Goal: Transaction & Acquisition: Purchase product/service

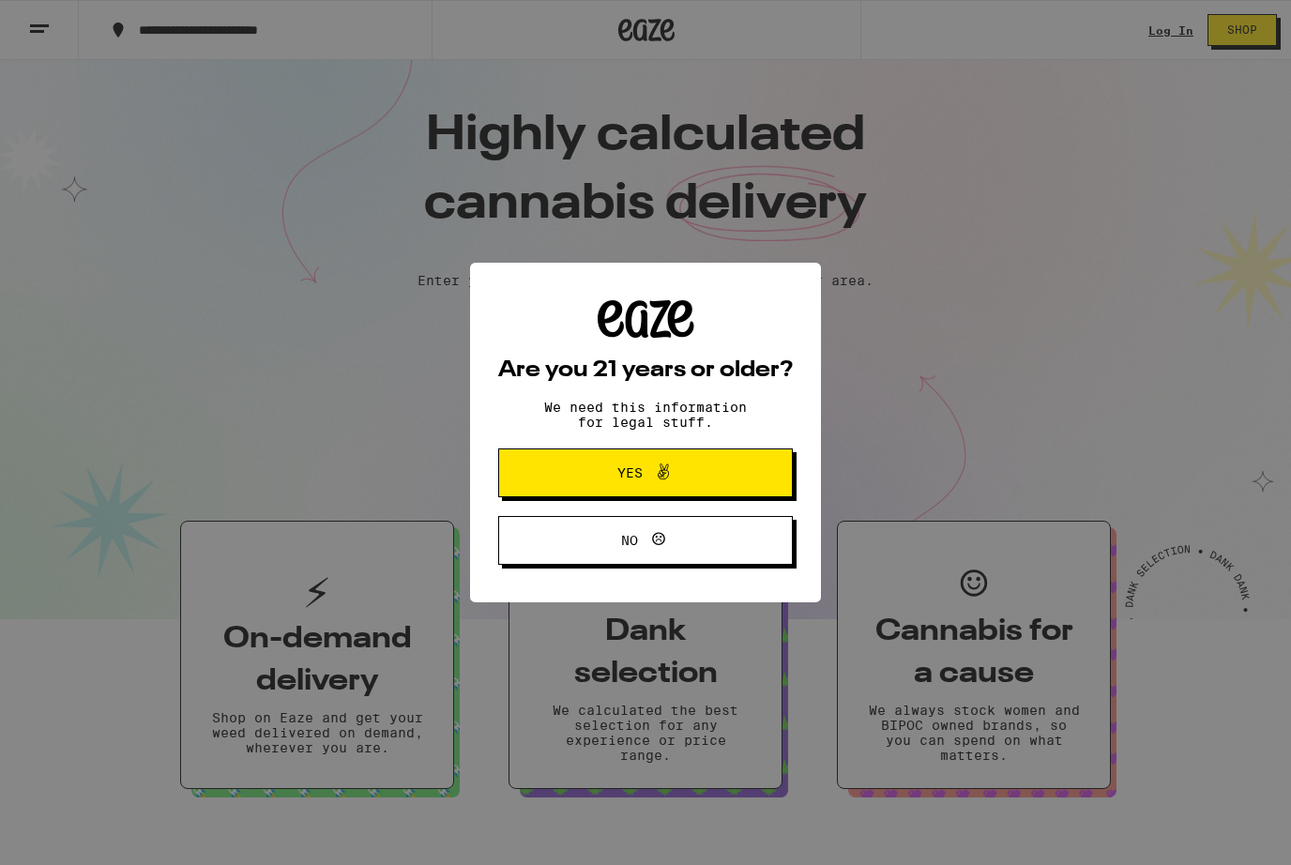
click at [589, 546] on span "No" at bounding box center [645, 540] width 143 height 24
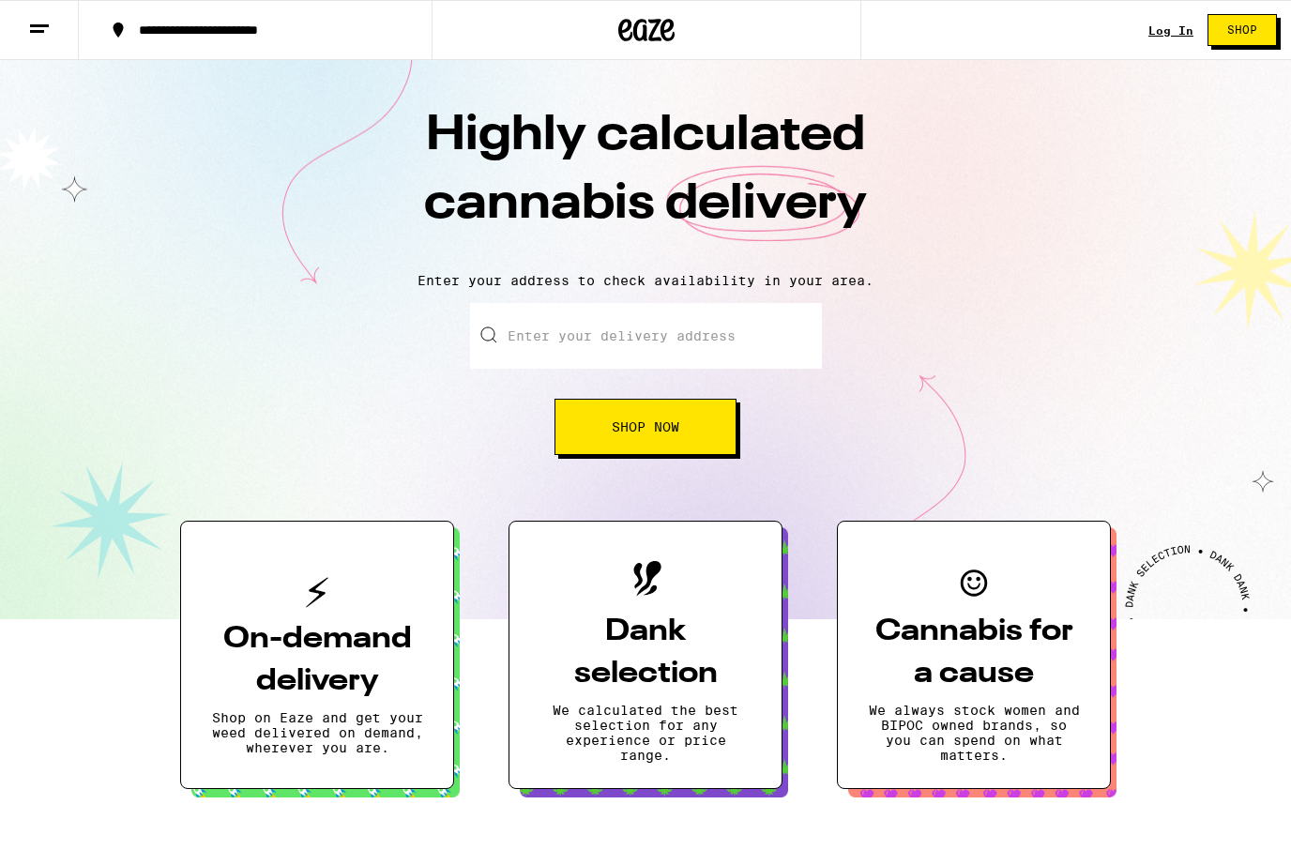
click at [1156, 24] on div "Log In" at bounding box center [1170, 30] width 45 height 12
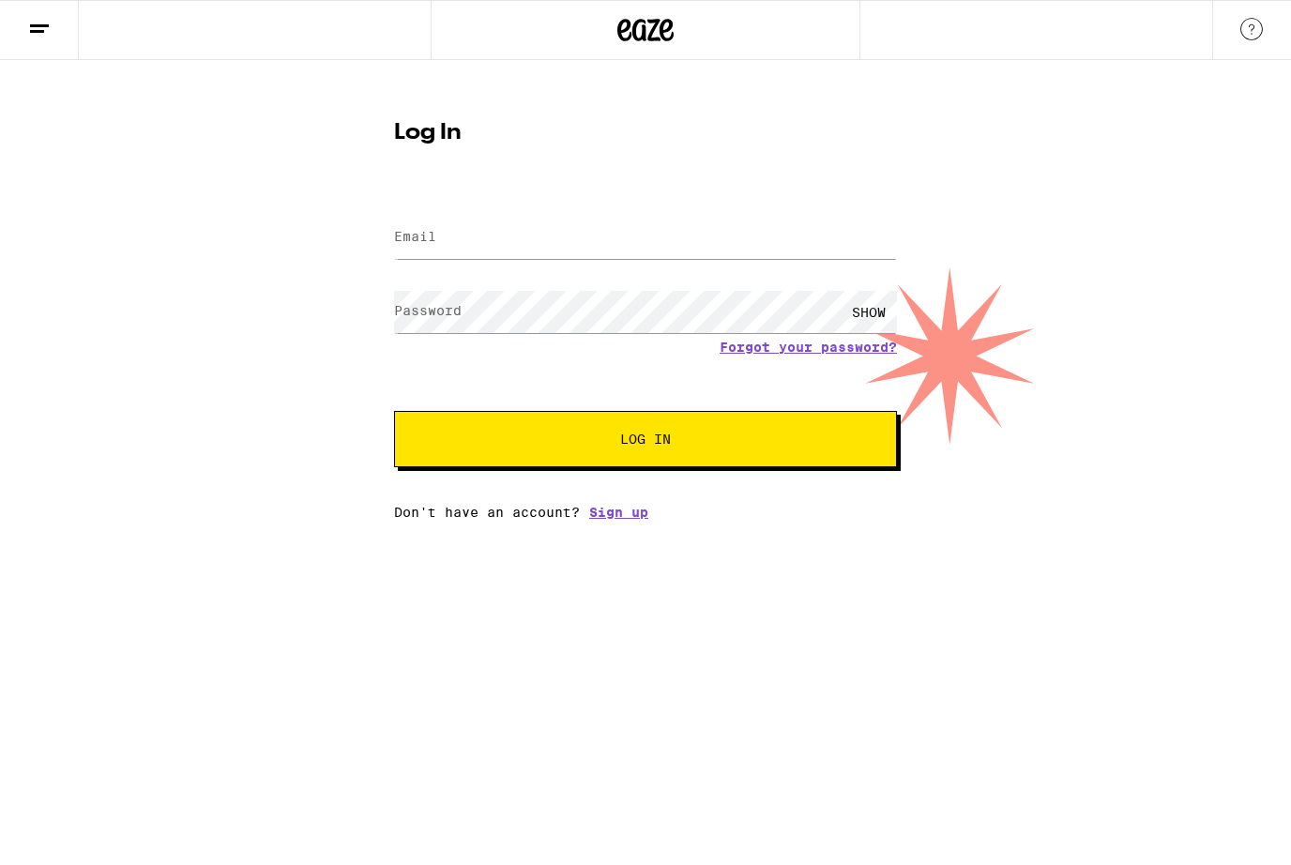
click at [625, 438] on span "Log In" at bounding box center [645, 438] width 51 height 13
click at [533, 230] on input "Email" at bounding box center [645, 238] width 503 height 42
type input "aecurnutt@gmail.com"
click at [592, 404] on form "Email Email aecurnutt@gmail.com Password Password SHOW Forgot your password? Lo…" at bounding box center [645, 329] width 503 height 276
click at [598, 450] on button "Log In" at bounding box center [645, 439] width 503 height 56
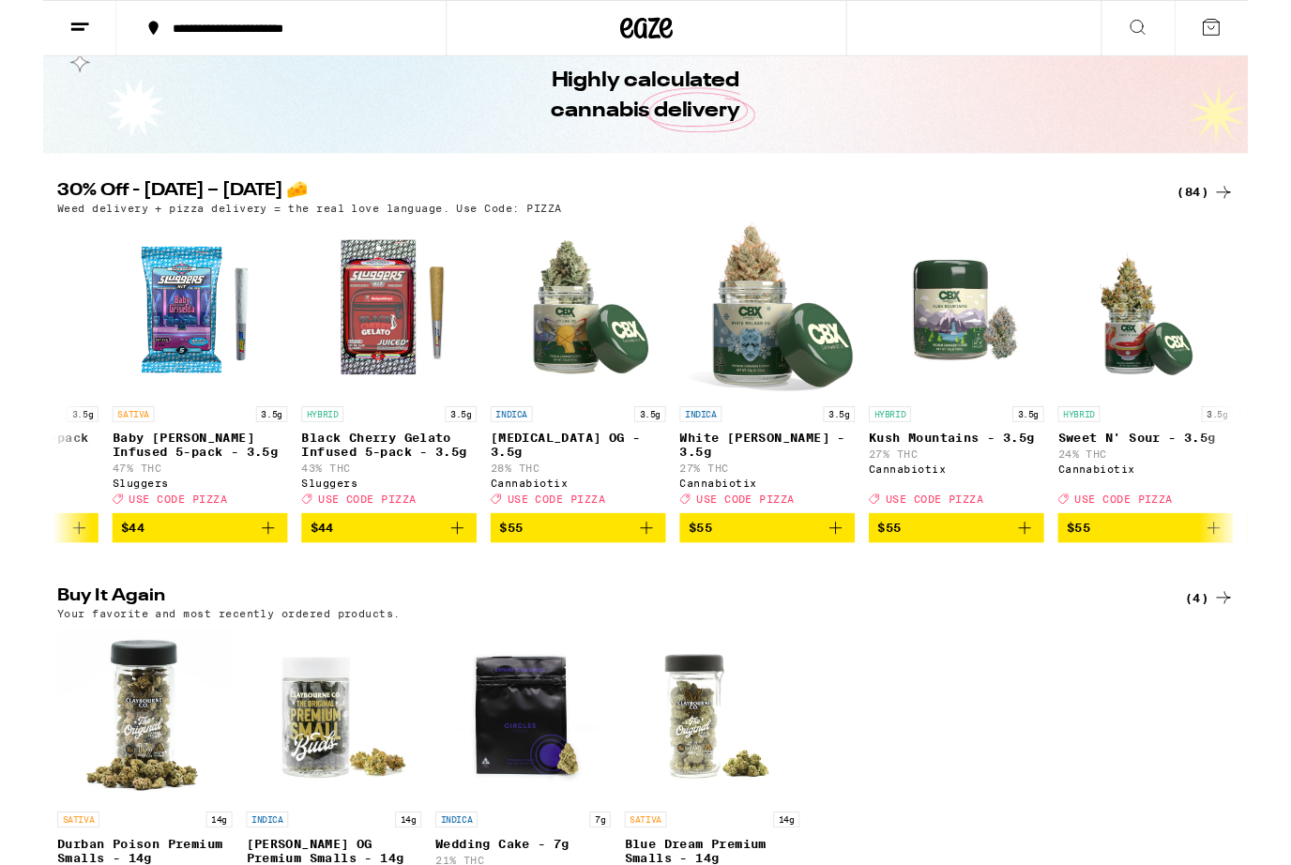
scroll to position [0, 13716]
click at [1283, 862] on div at bounding box center [1264, 835] width 53 height 53
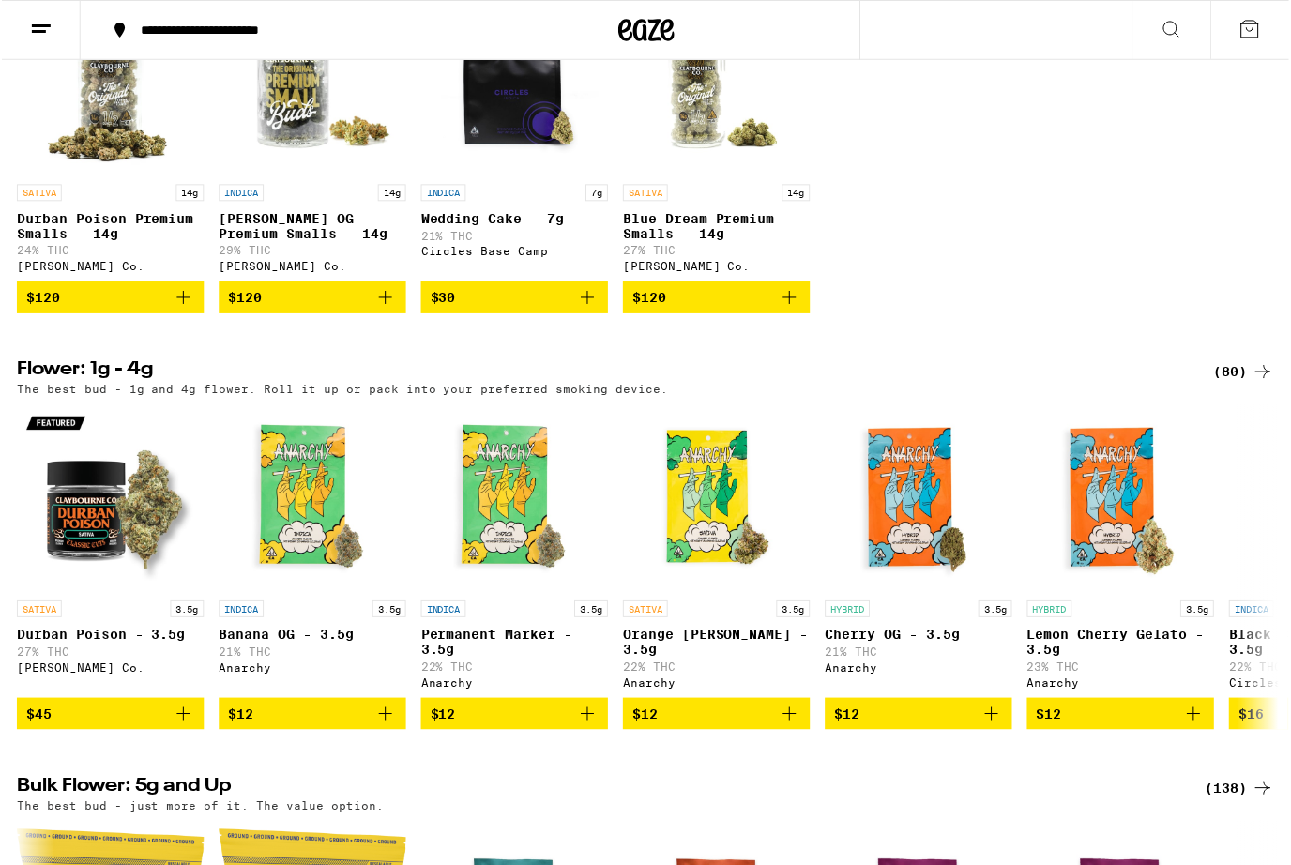
scroll to position [0, 0]
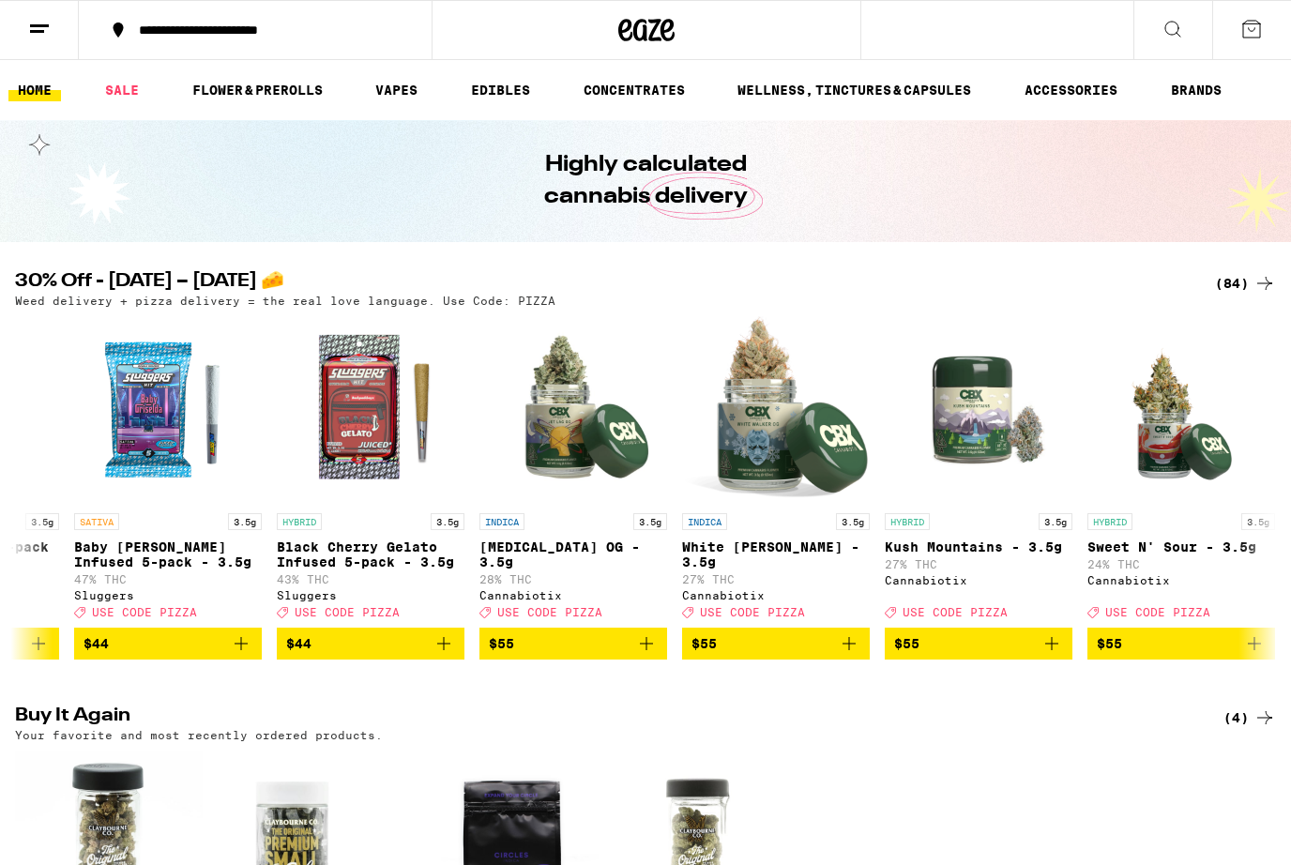
click at [45, 25] on line at bounding box center [39, 25] width 19 height 0
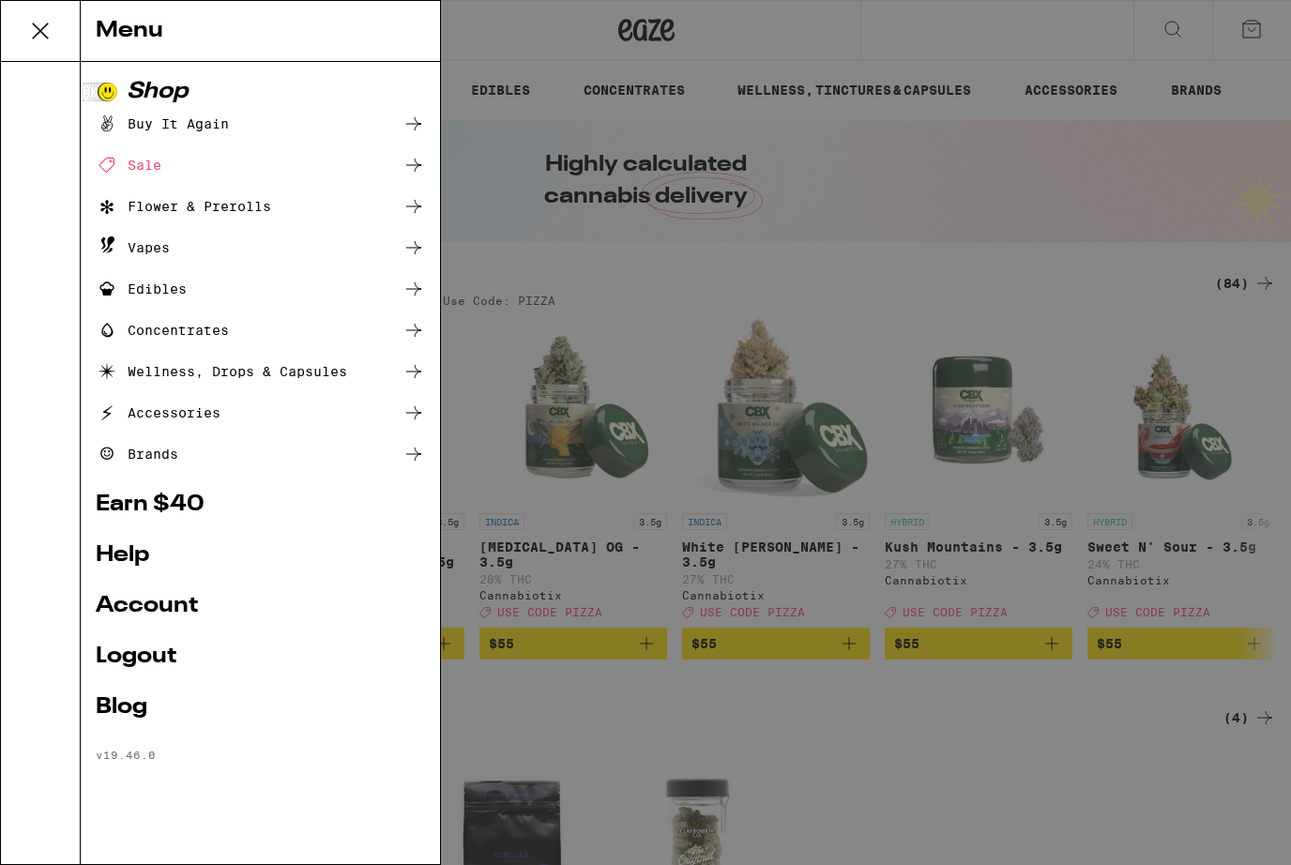
click at [233, 202] on div "Flower & Prerolls" at bounding box center [183, 206] width 175 height 23
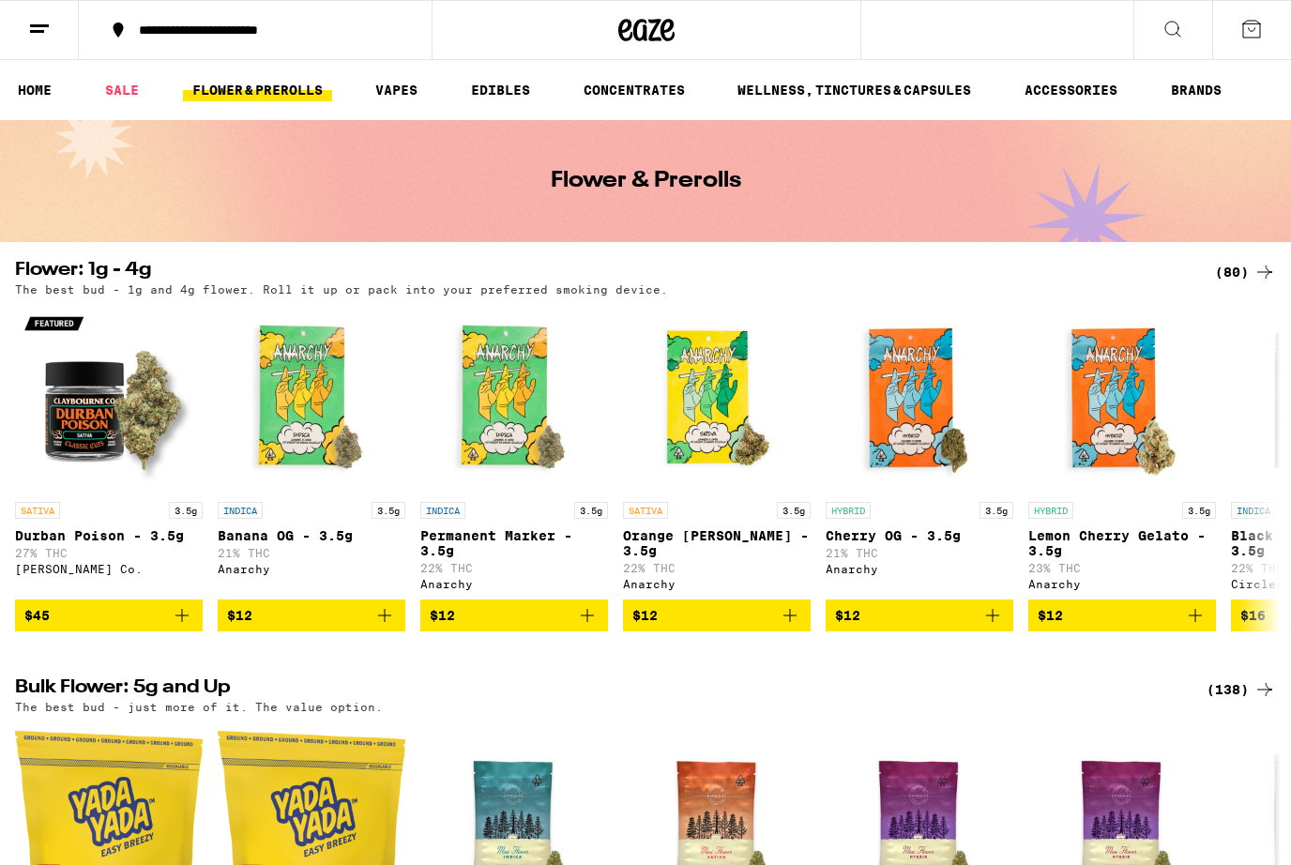
click at [39, 25] on line at bounding box center [39, 25] width 19 height 0
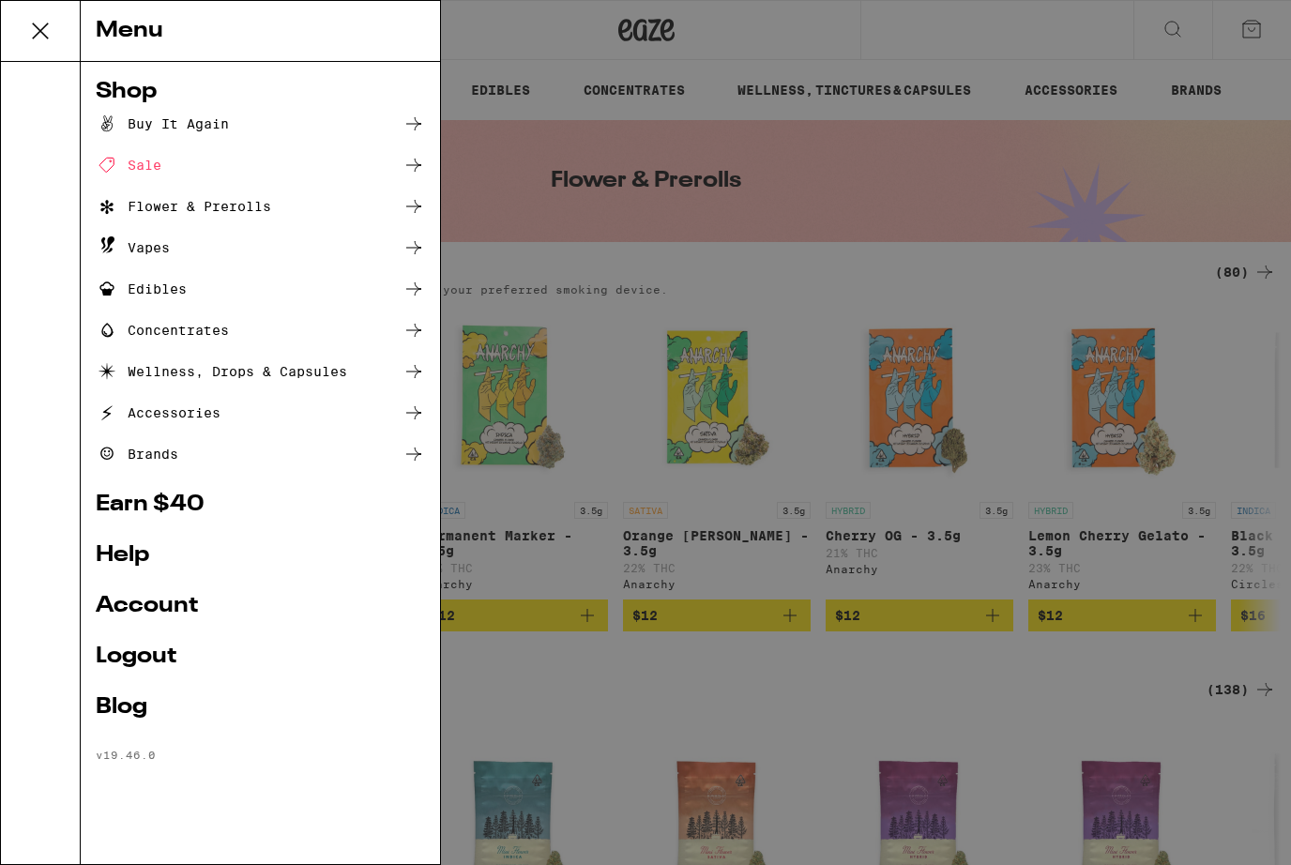
click at [412, 204] on icon at bounding box center [413, 206] width 23 height 23
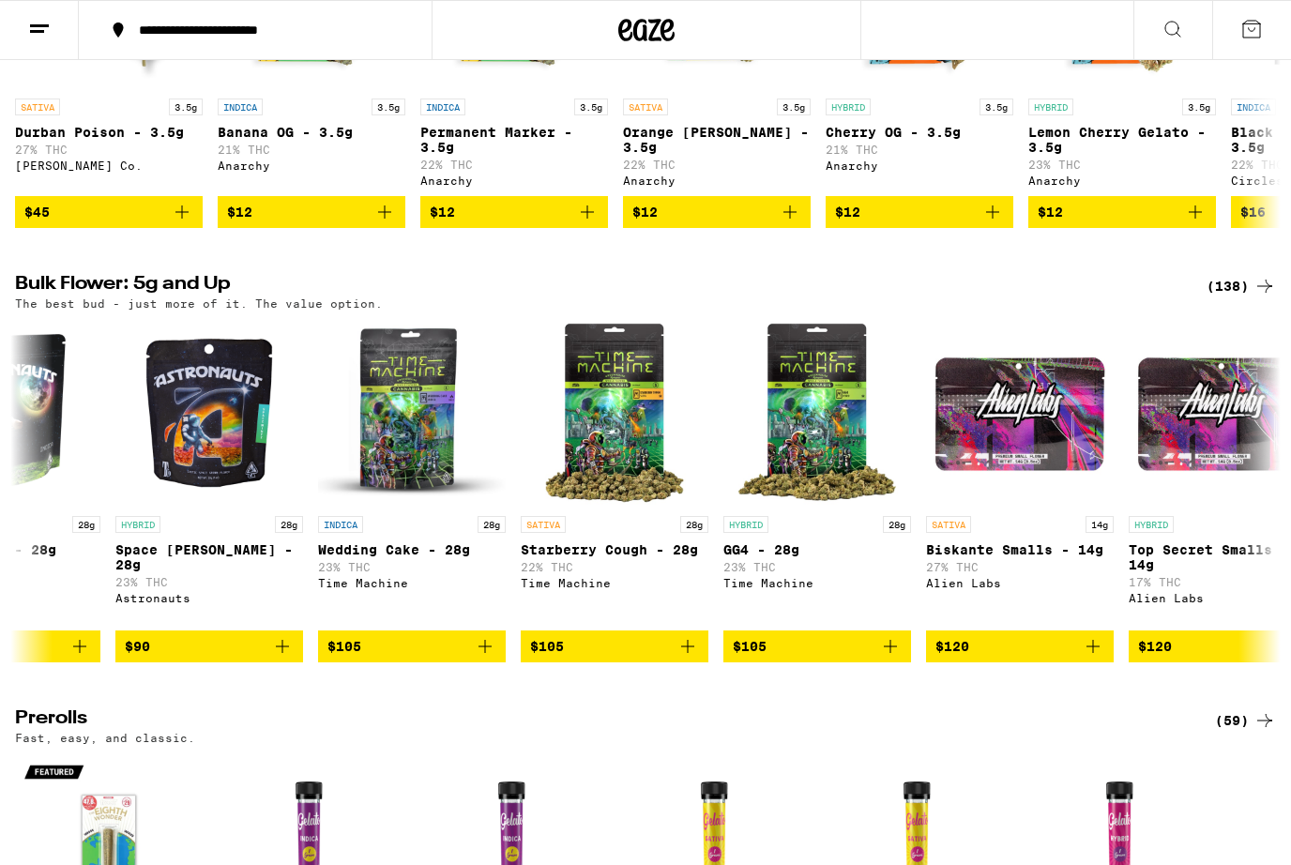
scroll to position [0, 19145]
click at [399, 448] on img "Open page for Wedding Cake - 28g from Time Machine" at bounding box center [412, 413] width 188 height 188
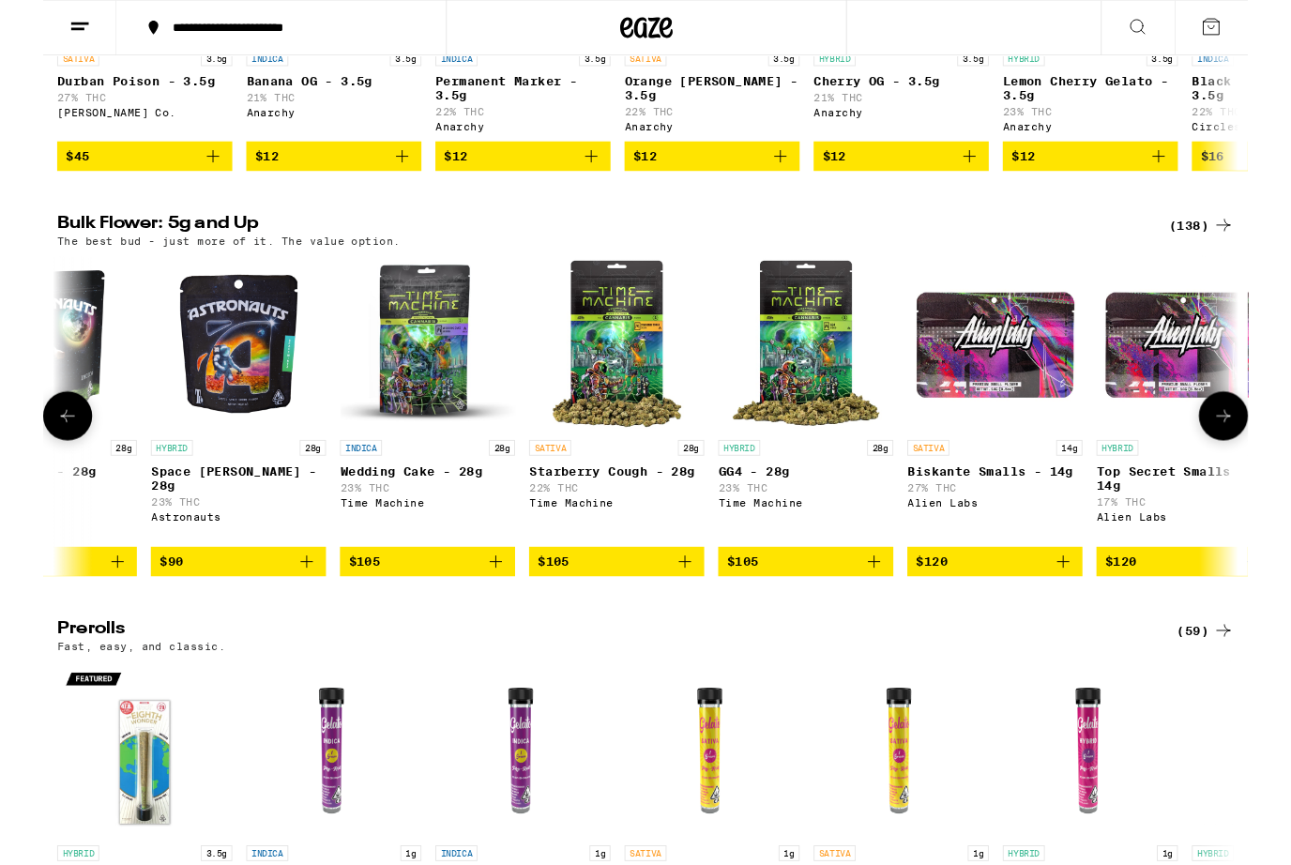
scroll to position [448, 0]
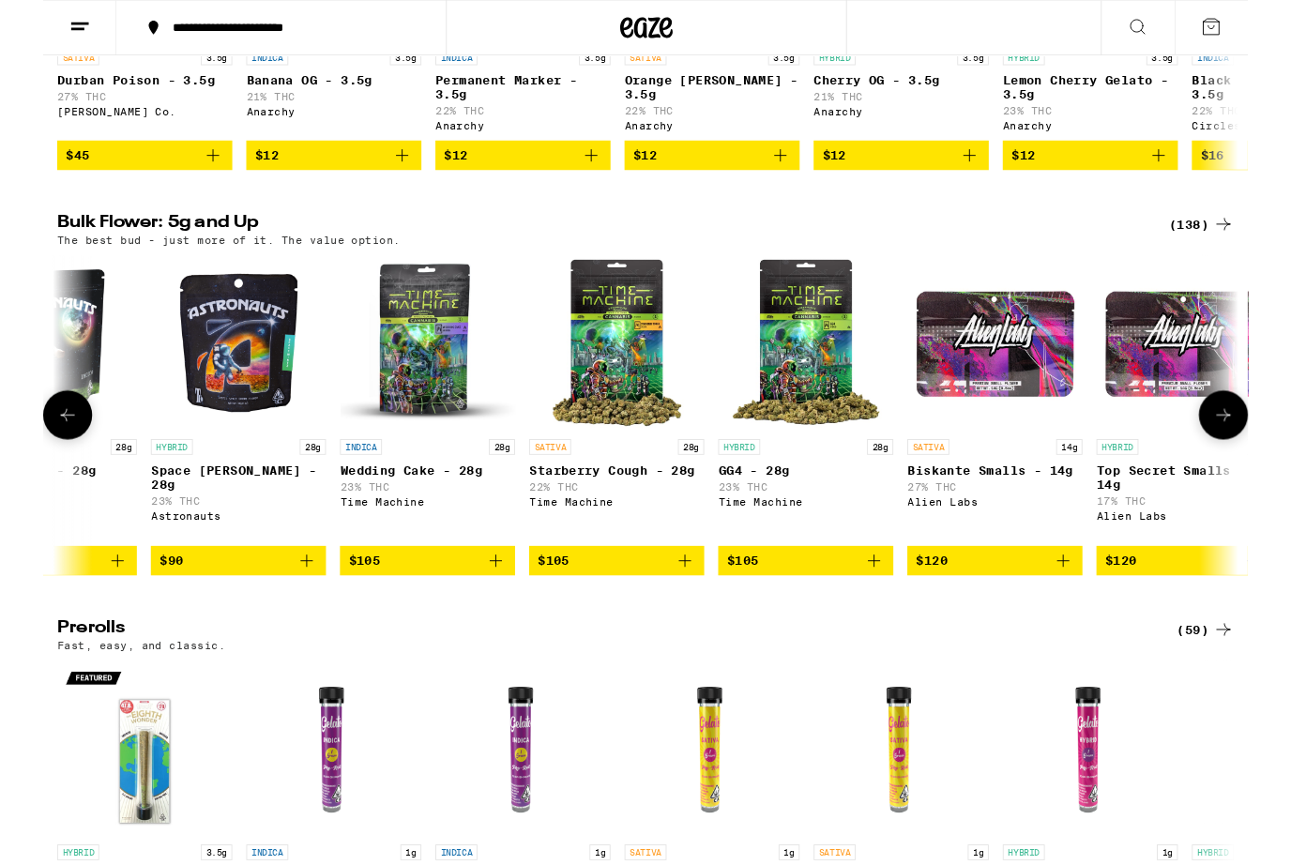
click at [778, 414] on img "Open page for GG4 - 28g from Time Machine" at bounding box center [817, 368] width 188 height 188
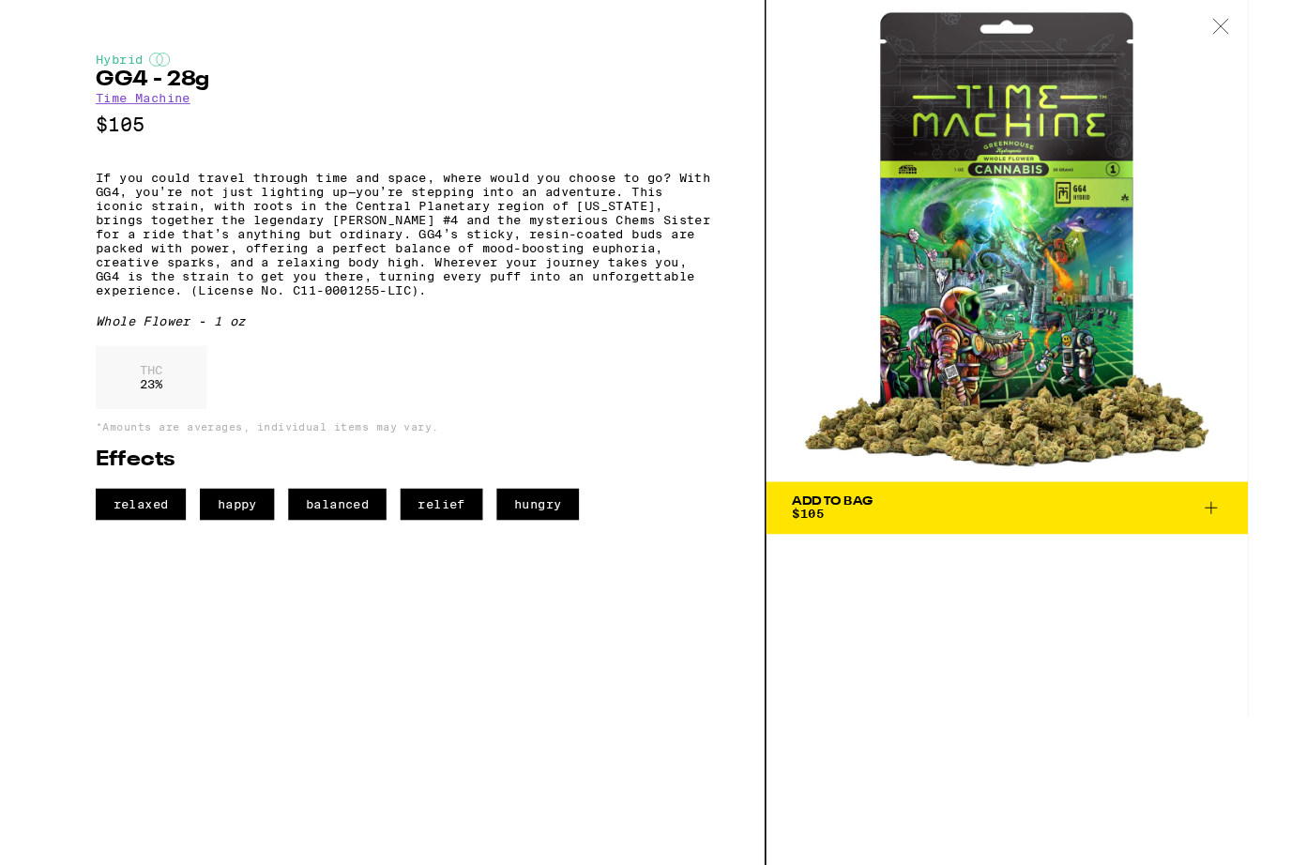
scroll to position [710, 0]
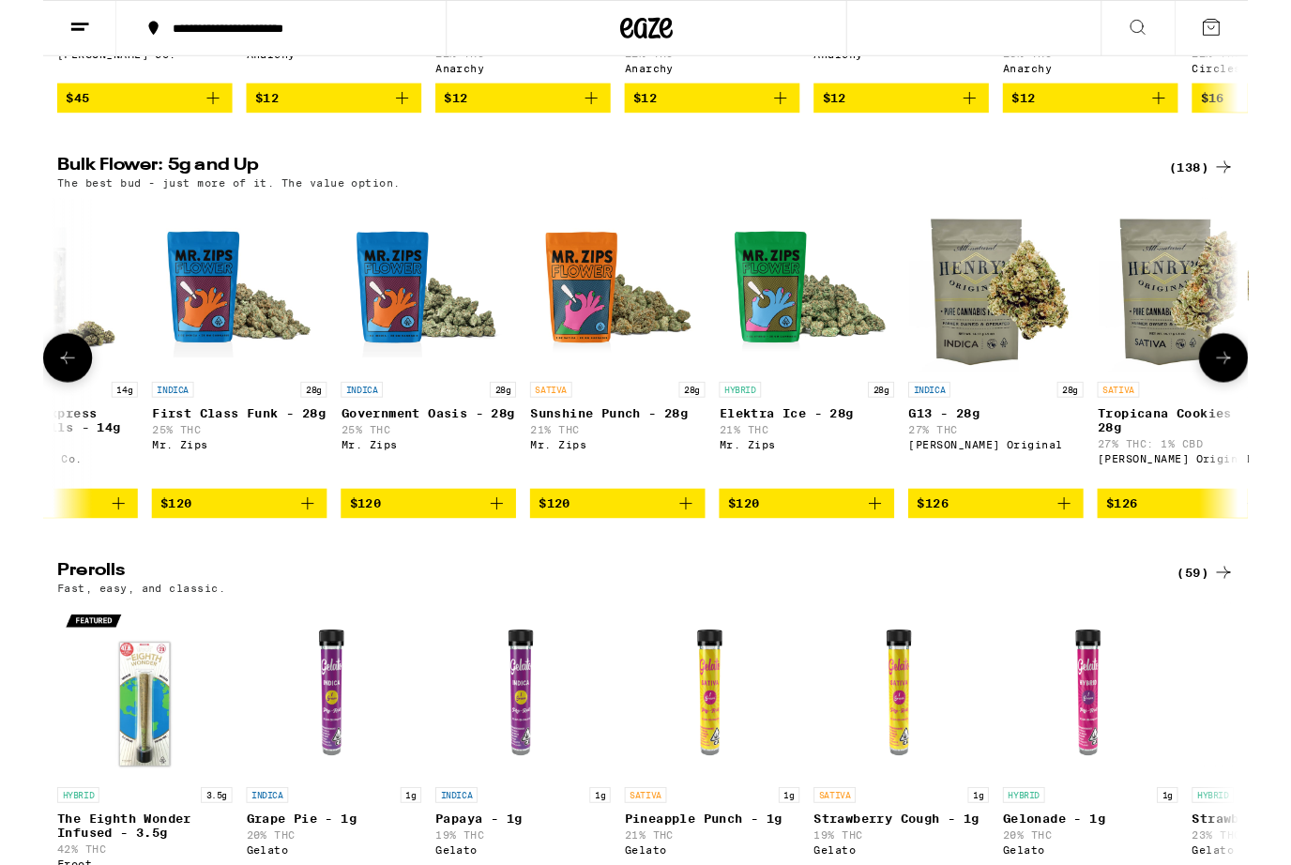
scroll to position [0, 21987]
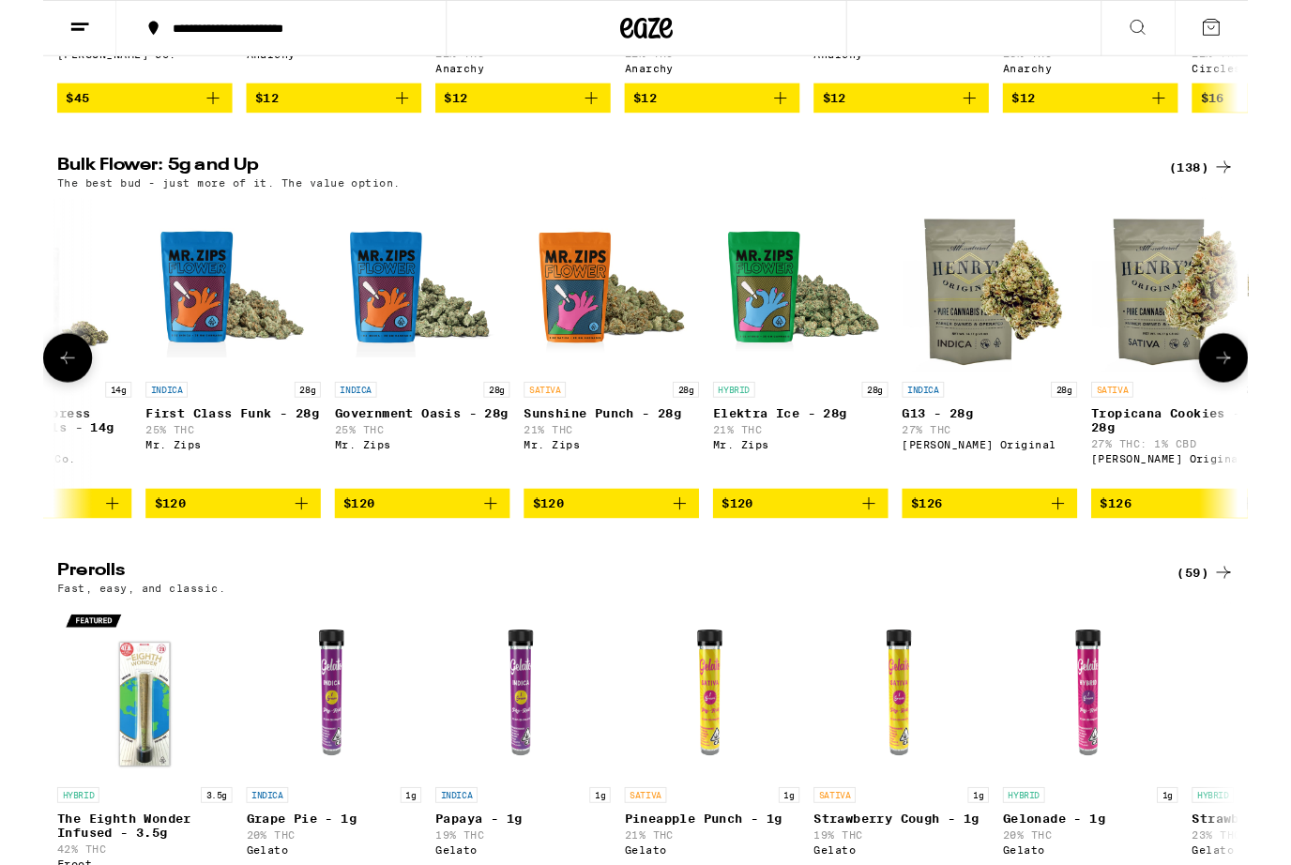
click at [577, 466] on p "21% THC" at bounding box center [609, 460] width 188 height 12
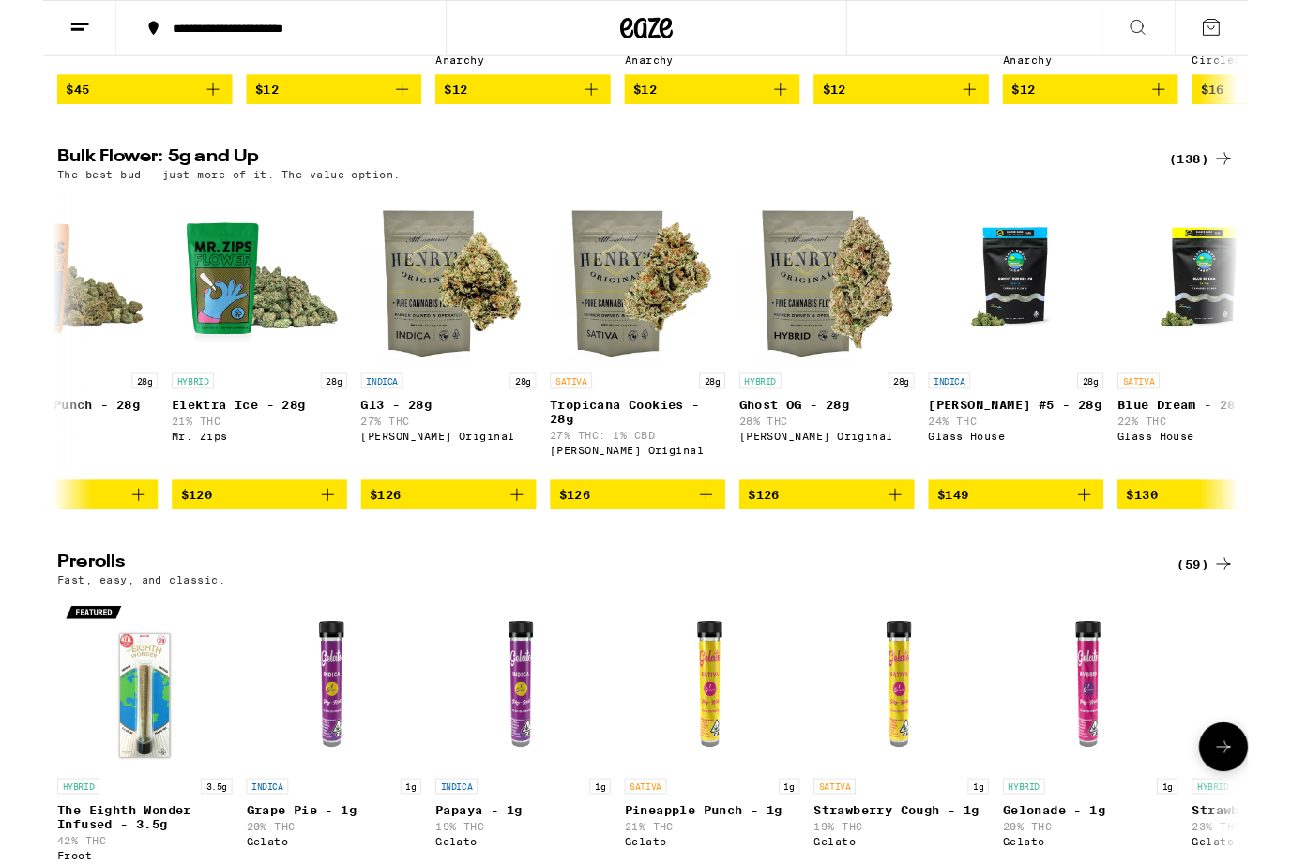
scroll to position [0, 22569]
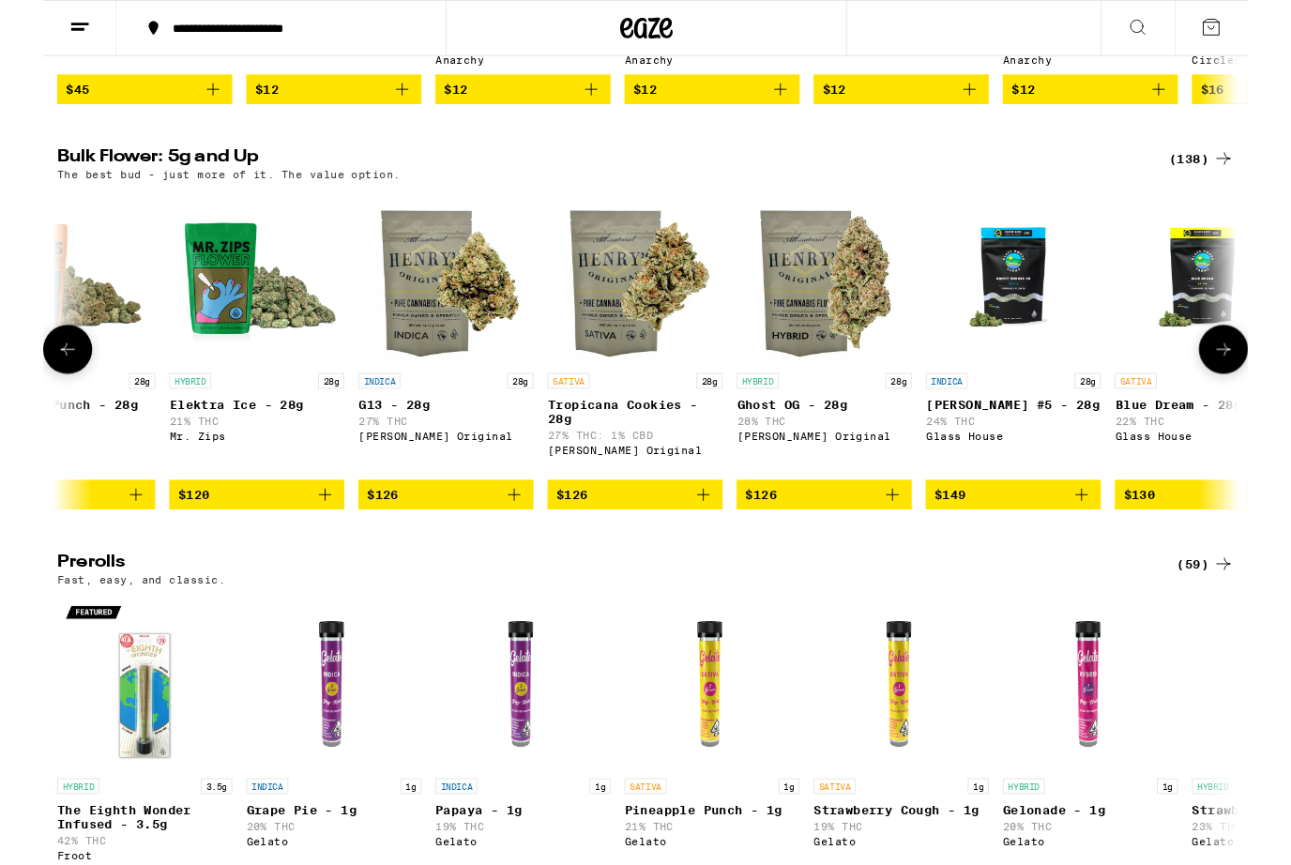
click at [432, 339] on img "Open page for G13 - 28g from Henry's Original" at bounding box center [432, 297] width 188 height 188
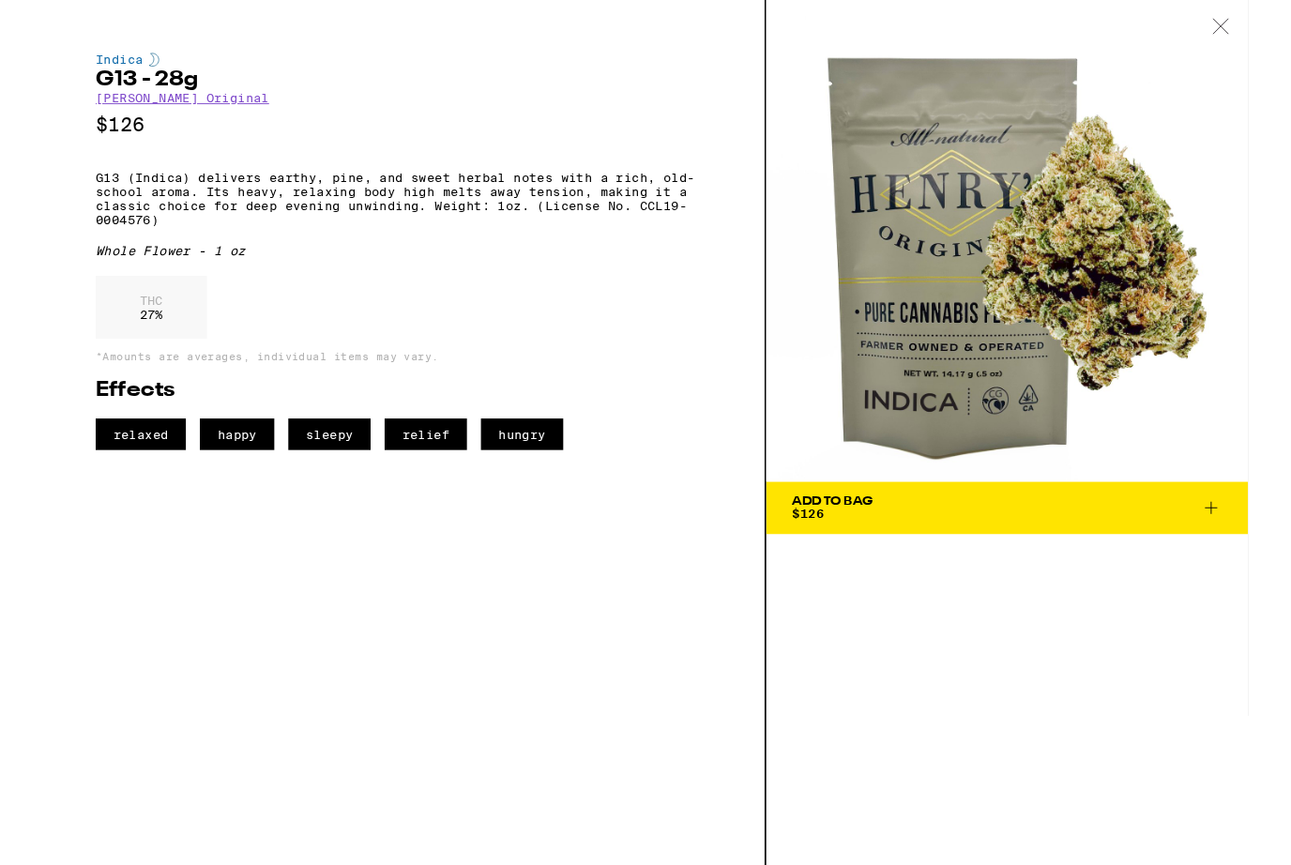
scroll to position [581, 0]
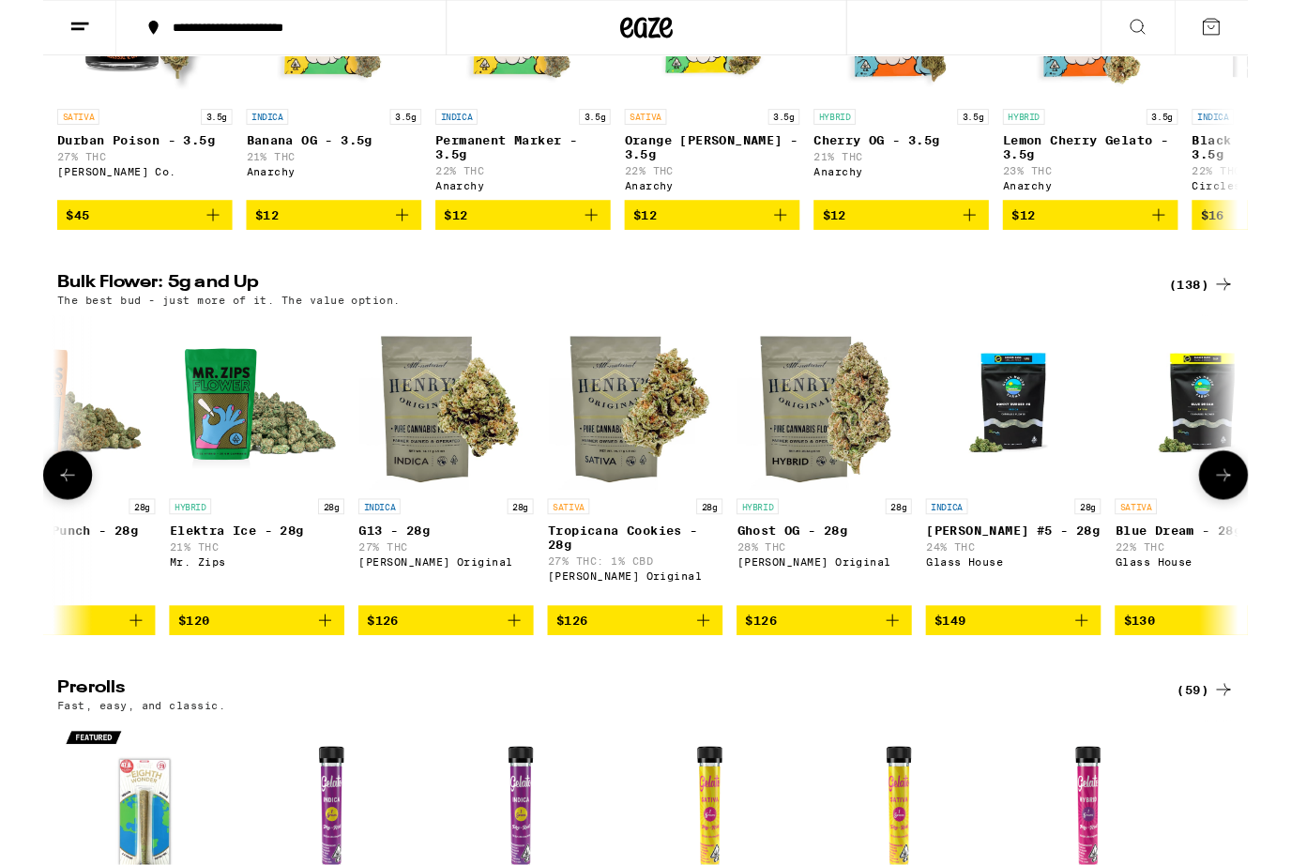
scroll to position [396, 0]
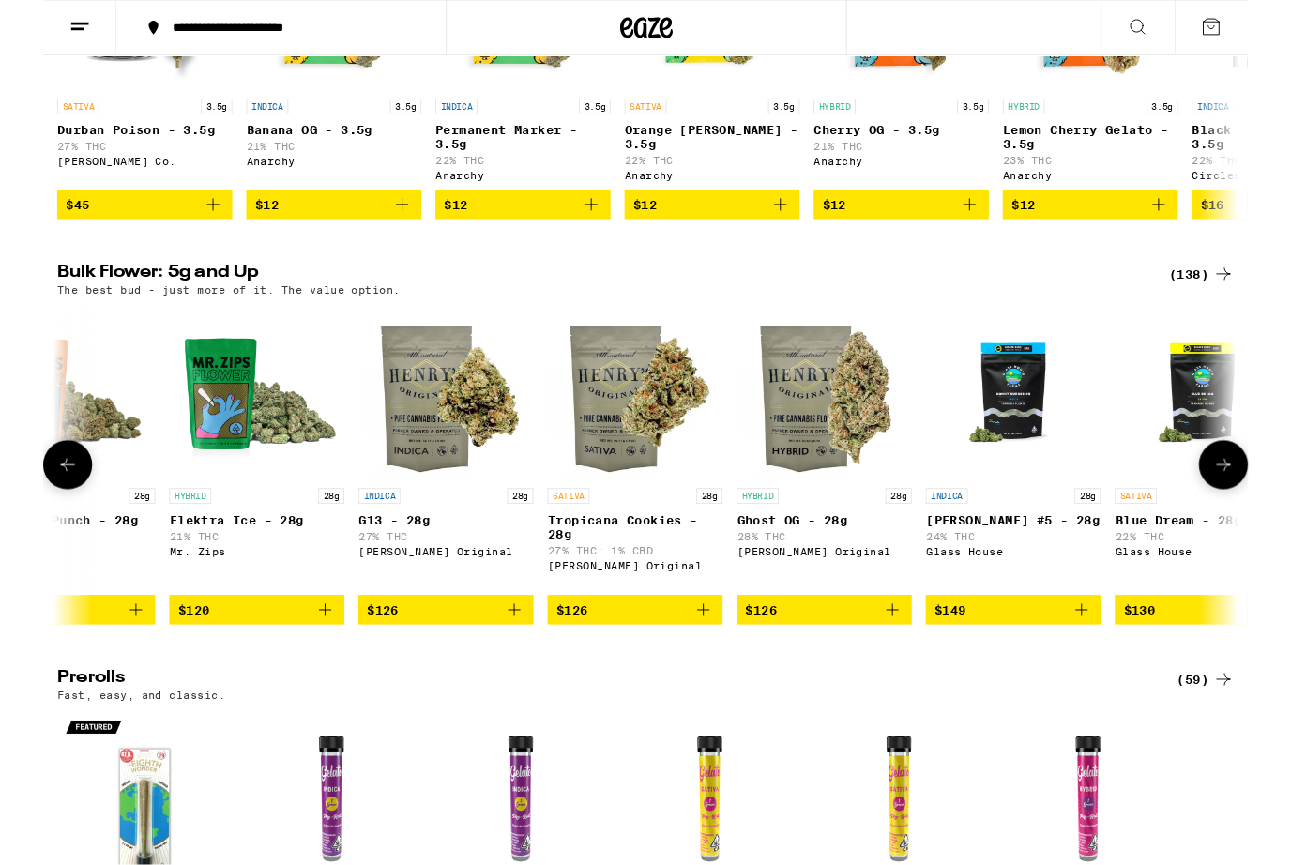
click at [614, 484] on img "Open page for Tropicana Cookies - 28g from Henry's Original" at bounding box center [634, 420] width 188 height 188
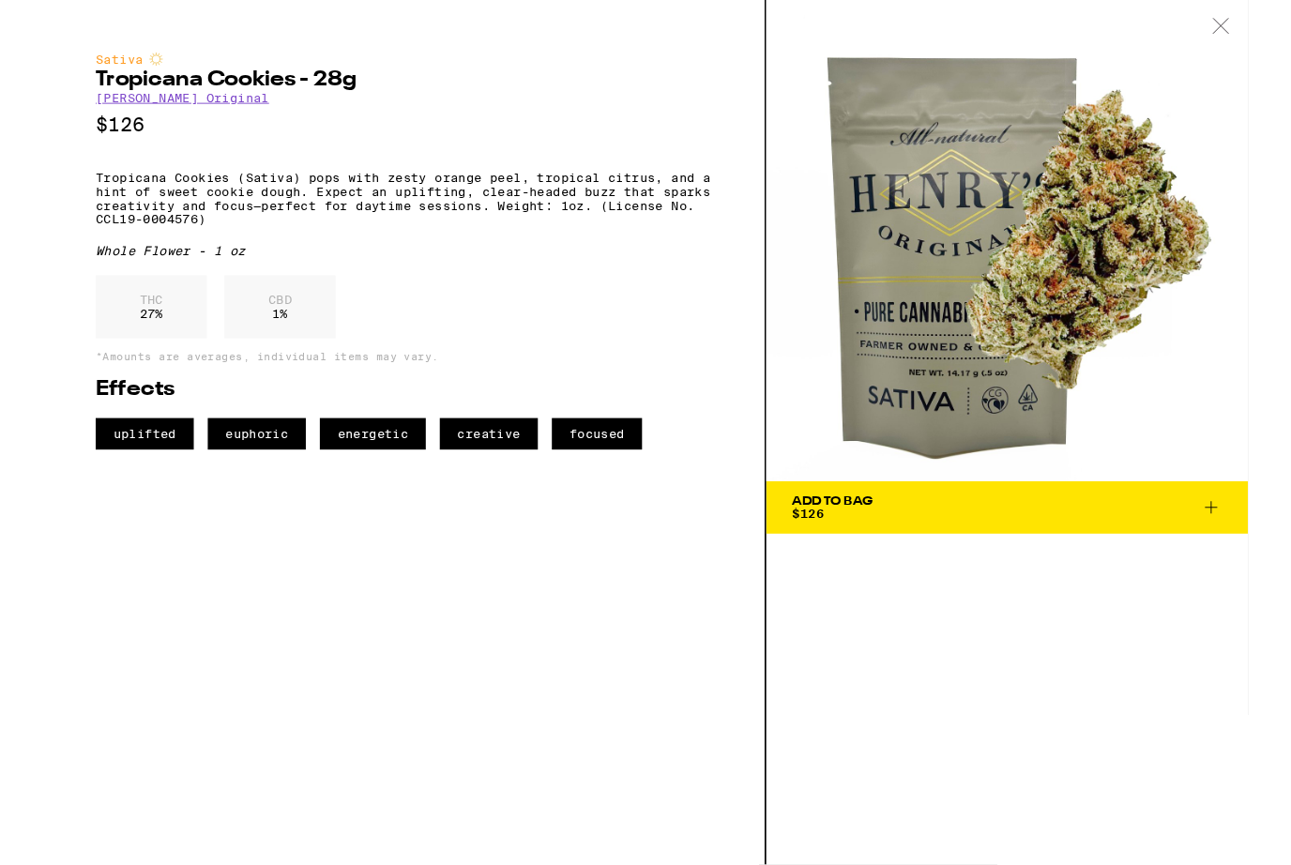
scroll to position [921, 0]
click at [952, 545] on span "Add To Bag $126" at bounding box center [1033, 544] width 460 height 26
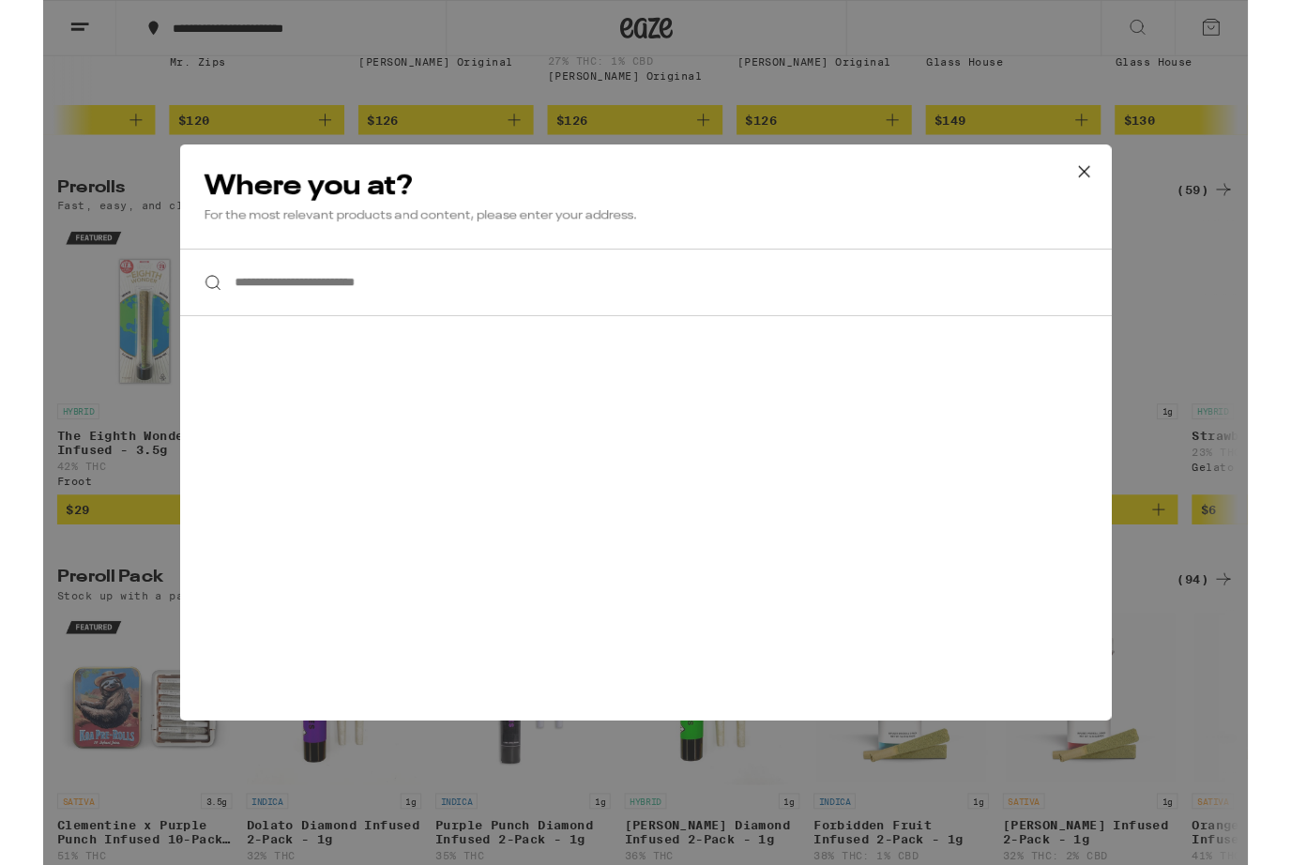
click at [1104, 190] on icon at bounding box center [1115, 184] width 28 height 28
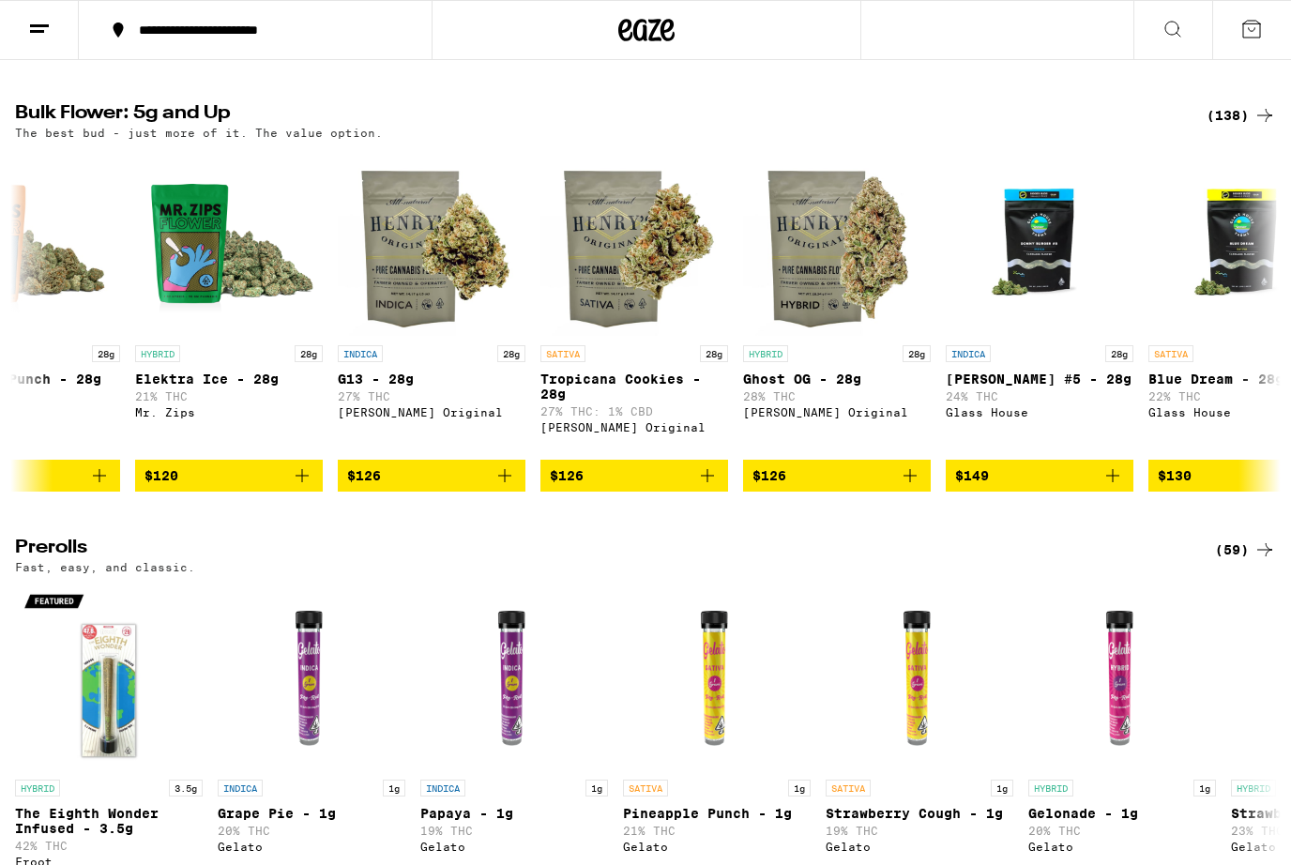
scroll to position [572, 0]
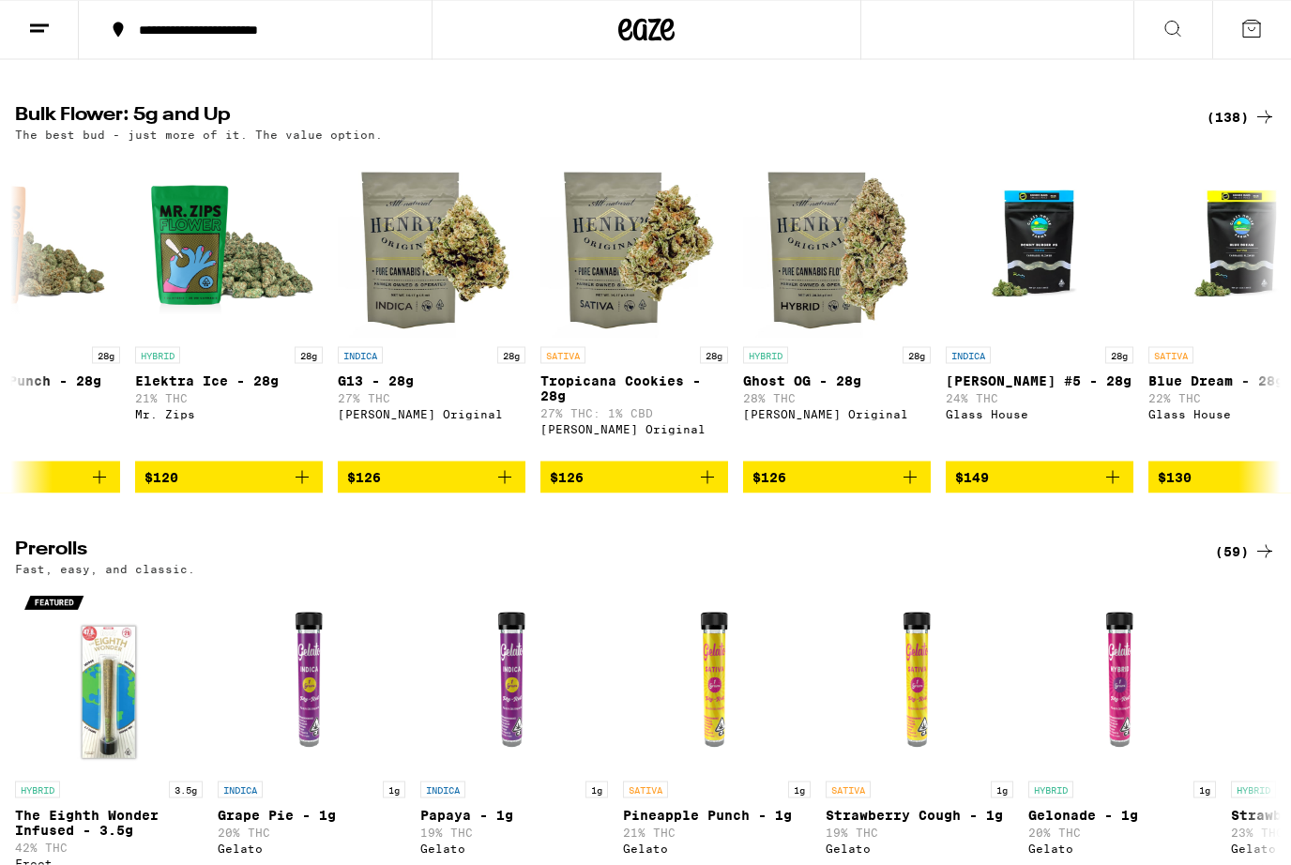
click at [705, 489] on icon "Add to bag" at bounding box center [707, 477] width 23 height 23
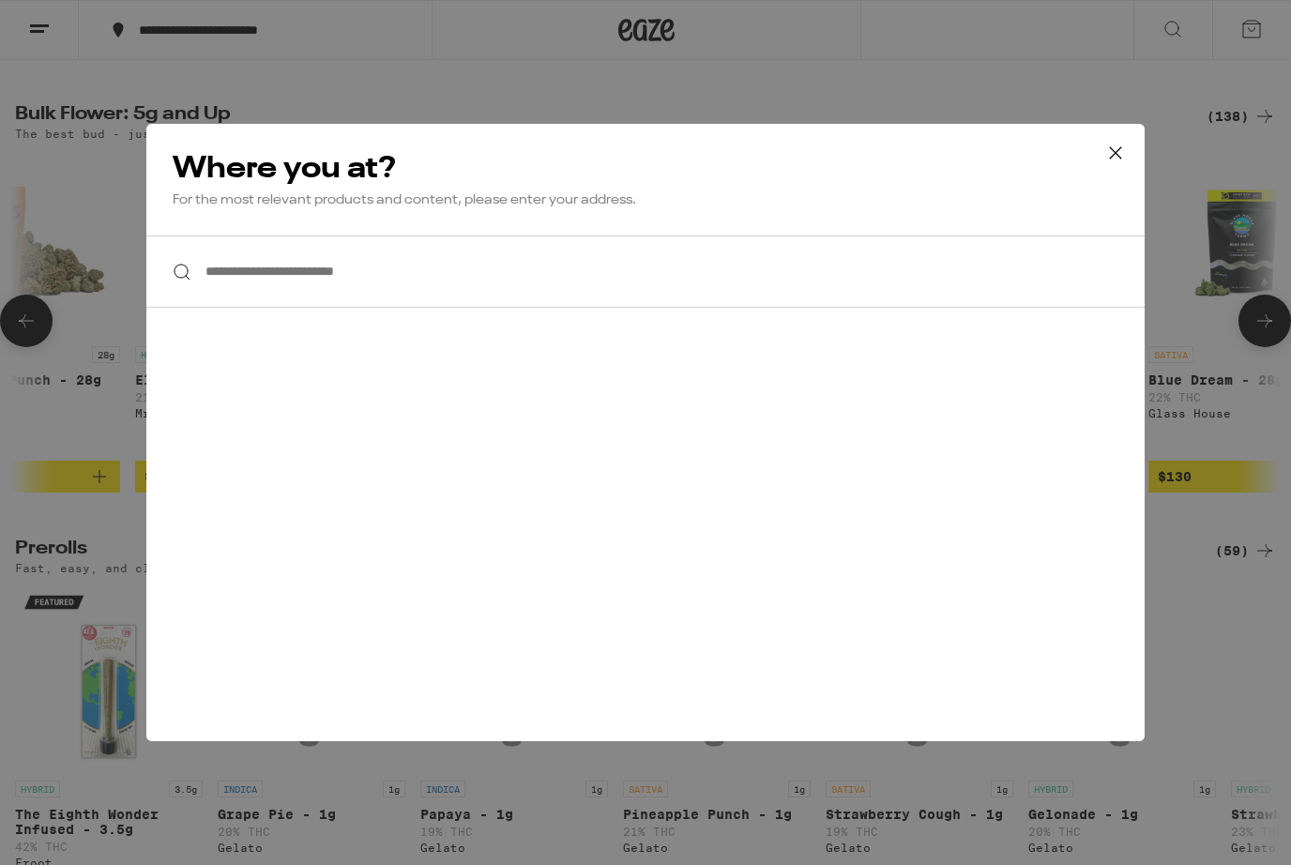
click at [263, 275] on input "**********" at bounding box center [645, 271] width 998 height 72
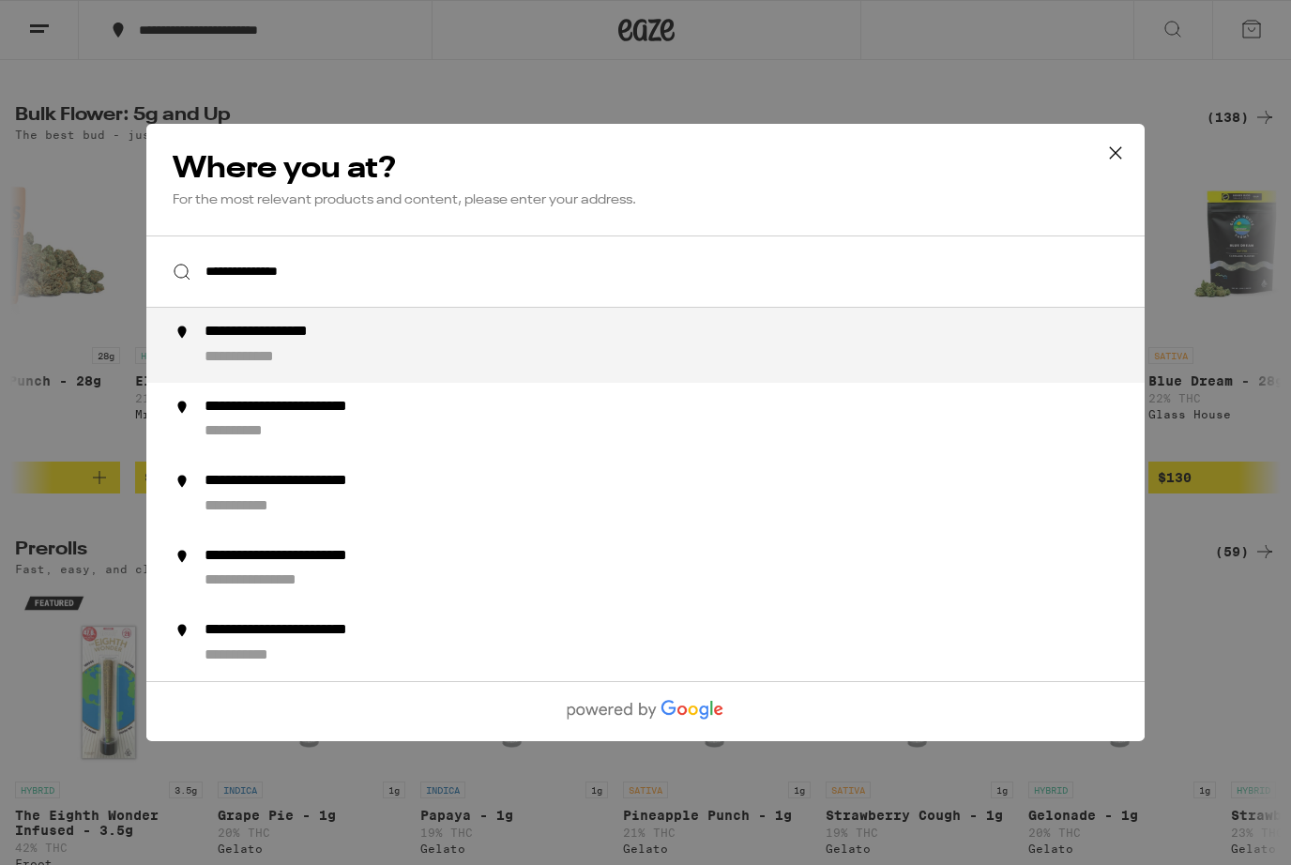
click at [253, 342] on div "**********" at bounding box center [291, 333] width 174 height 20
type input "**********"
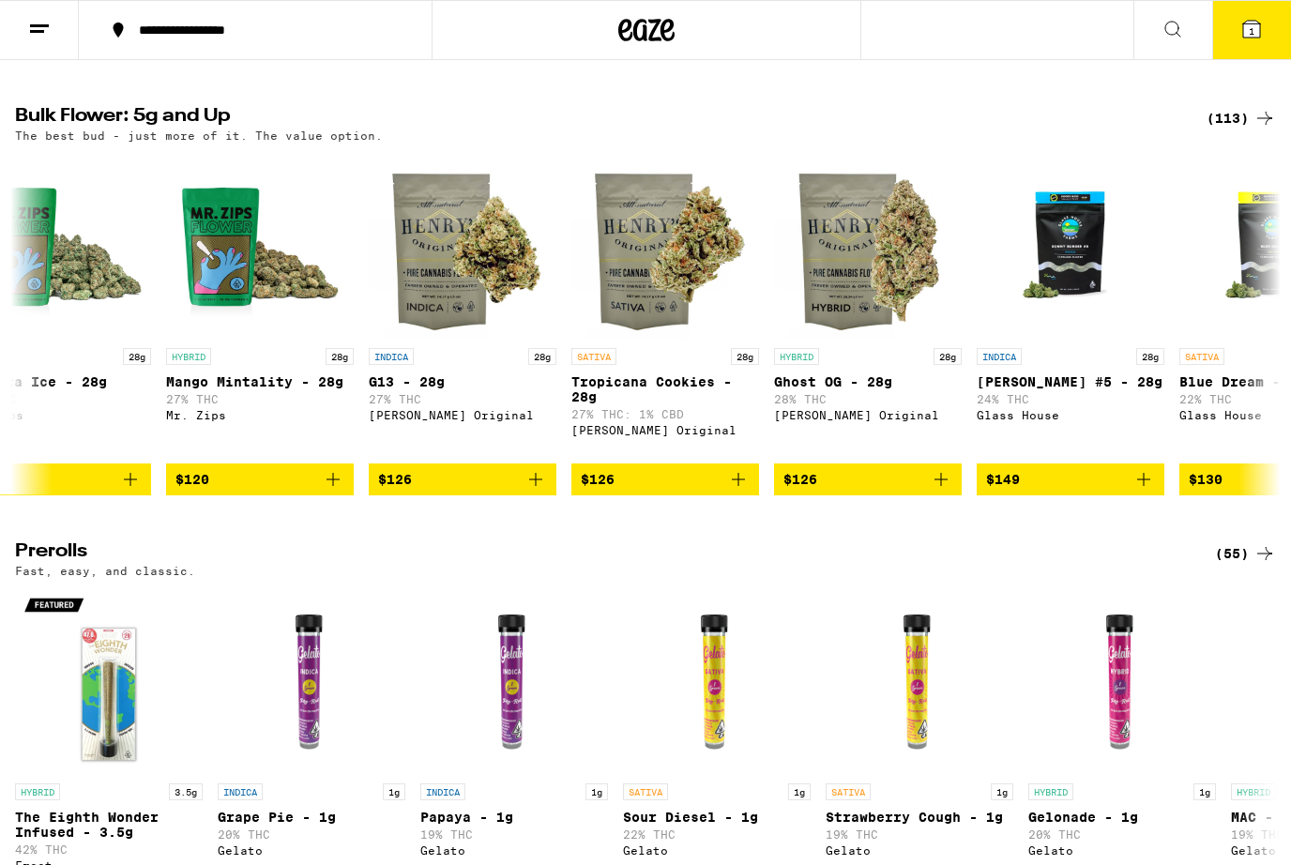
scroll to position [0, 18489]
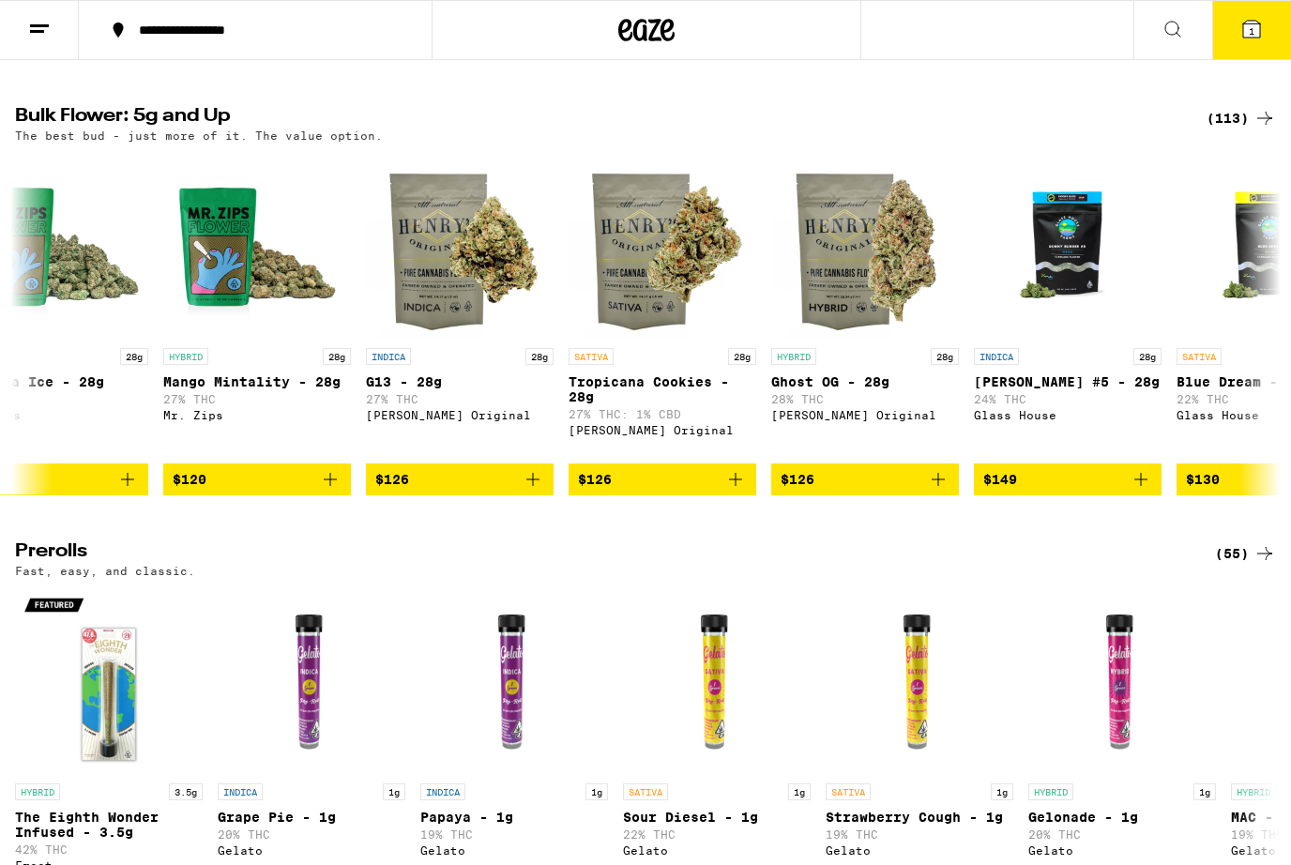
click at [732, 486] on icon "Add to bag" at bounding box center [735, 479] width 13 height 13
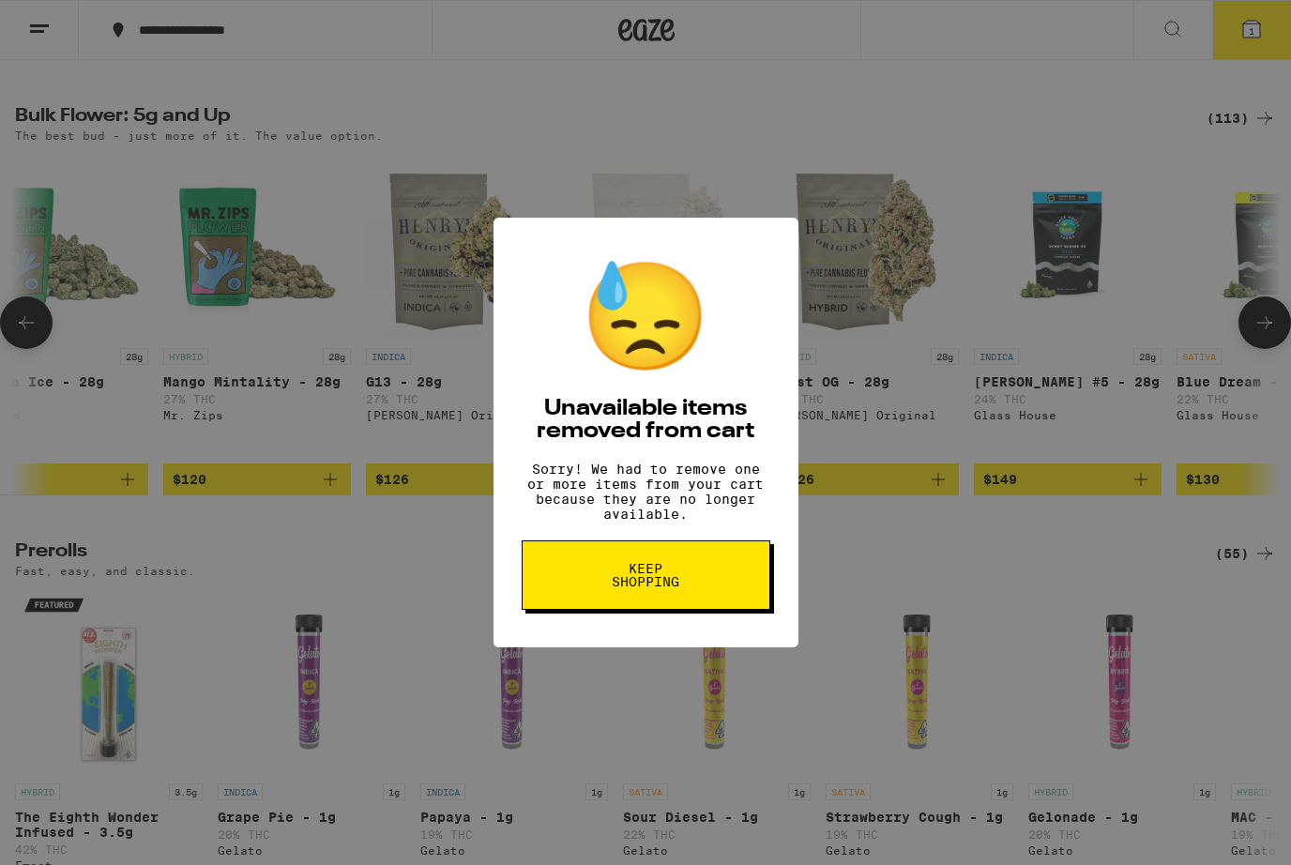
click at [611, 582] on span "Keep Shopping" at bounding box center [645, 575] width 97 height 26
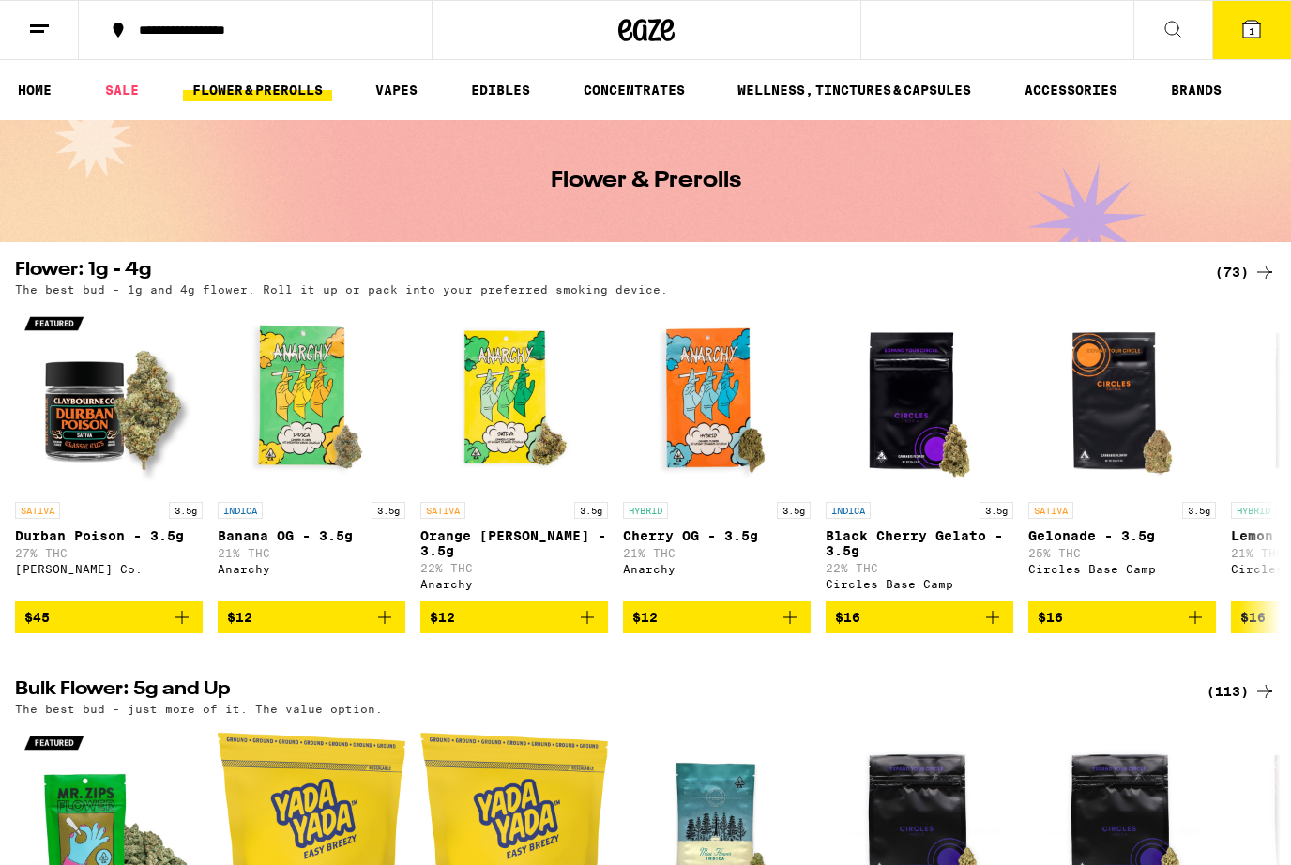
scroll to position [573, 0]
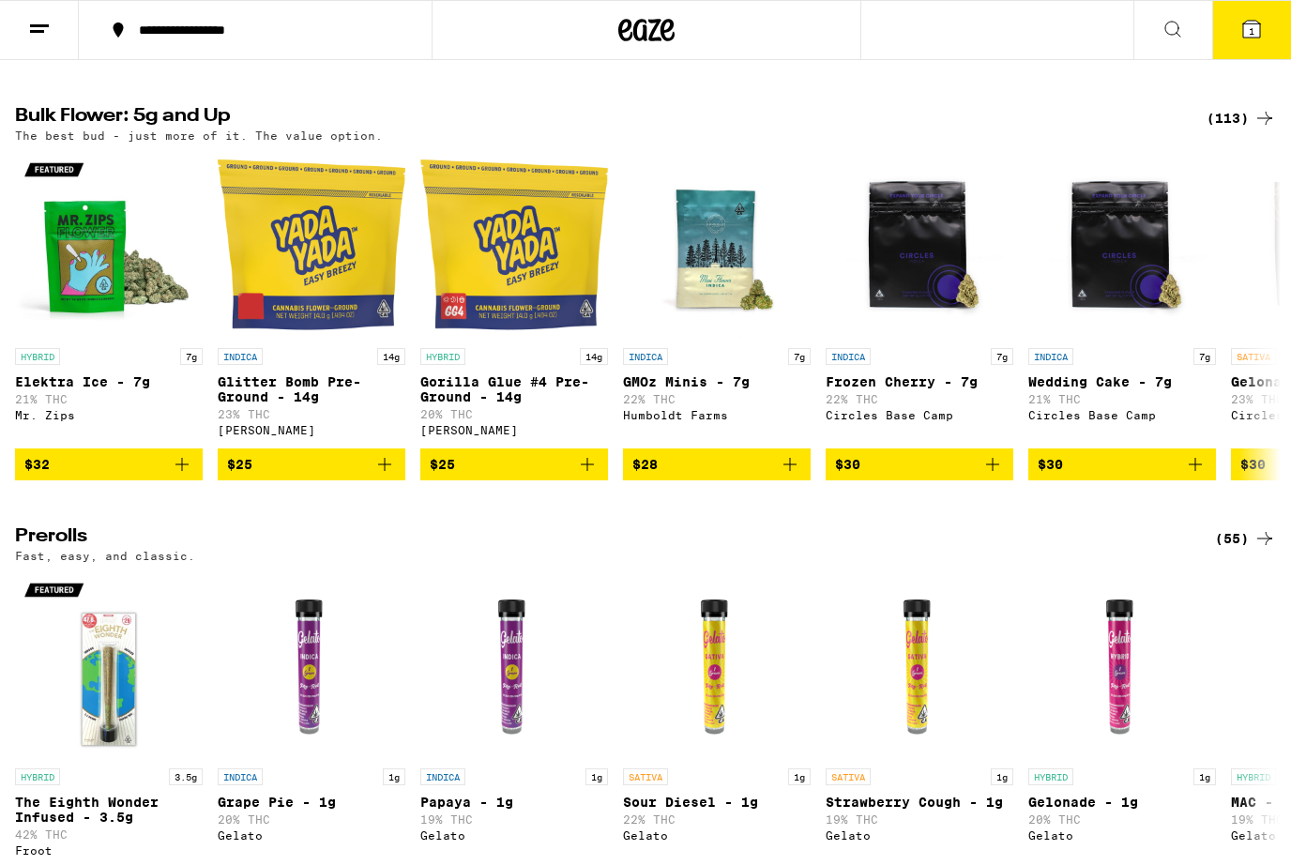
click at [1251, 31] on span "1" at bounding box center [1251, 30] width 6 height 11
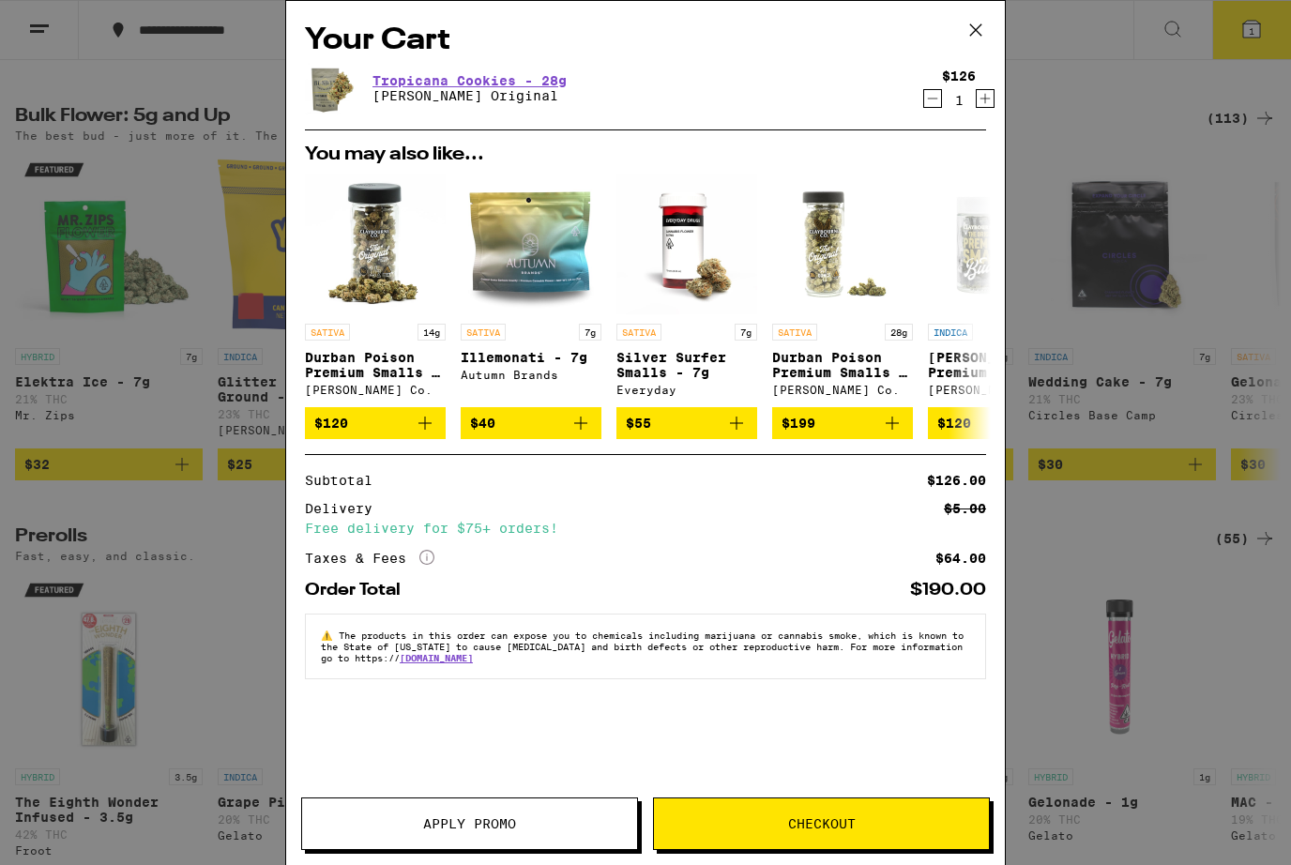
click at [793, 817] on span "Checkout" at bounding box center [822, 823] width 68 height 13
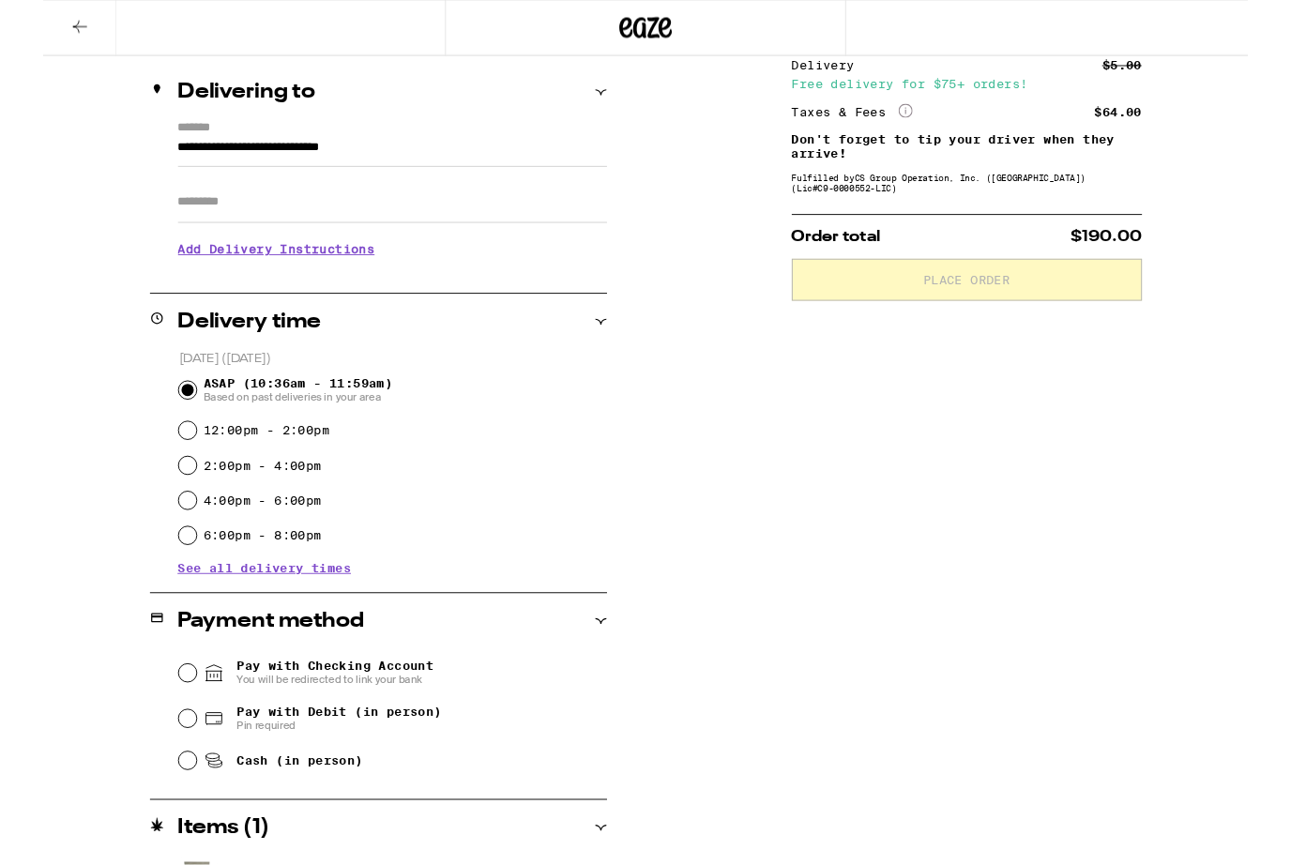
scroll to position [269, 0]
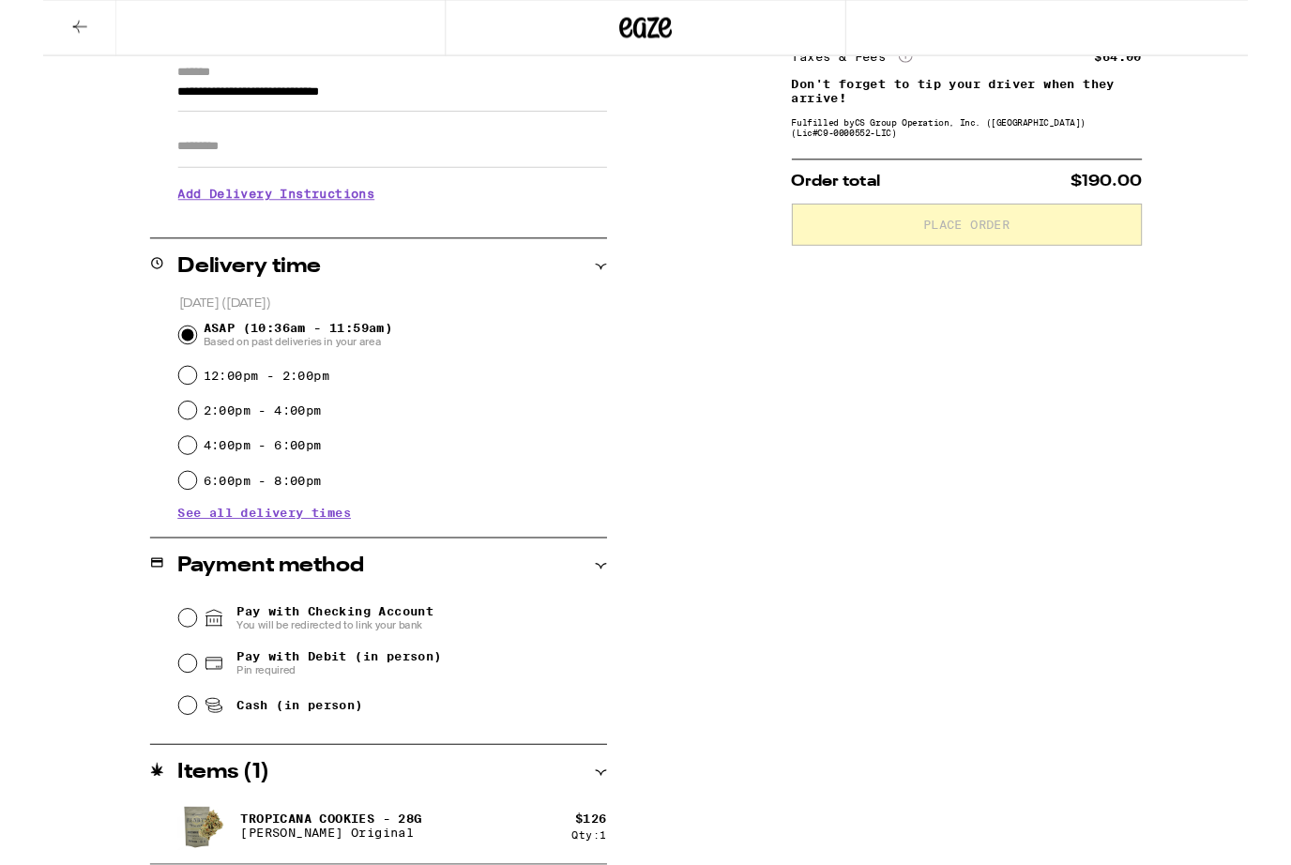
click at [157, 754] on input "Cash (in person)" at bounding box center [154, 756] width 19 height 19
radio input "true"
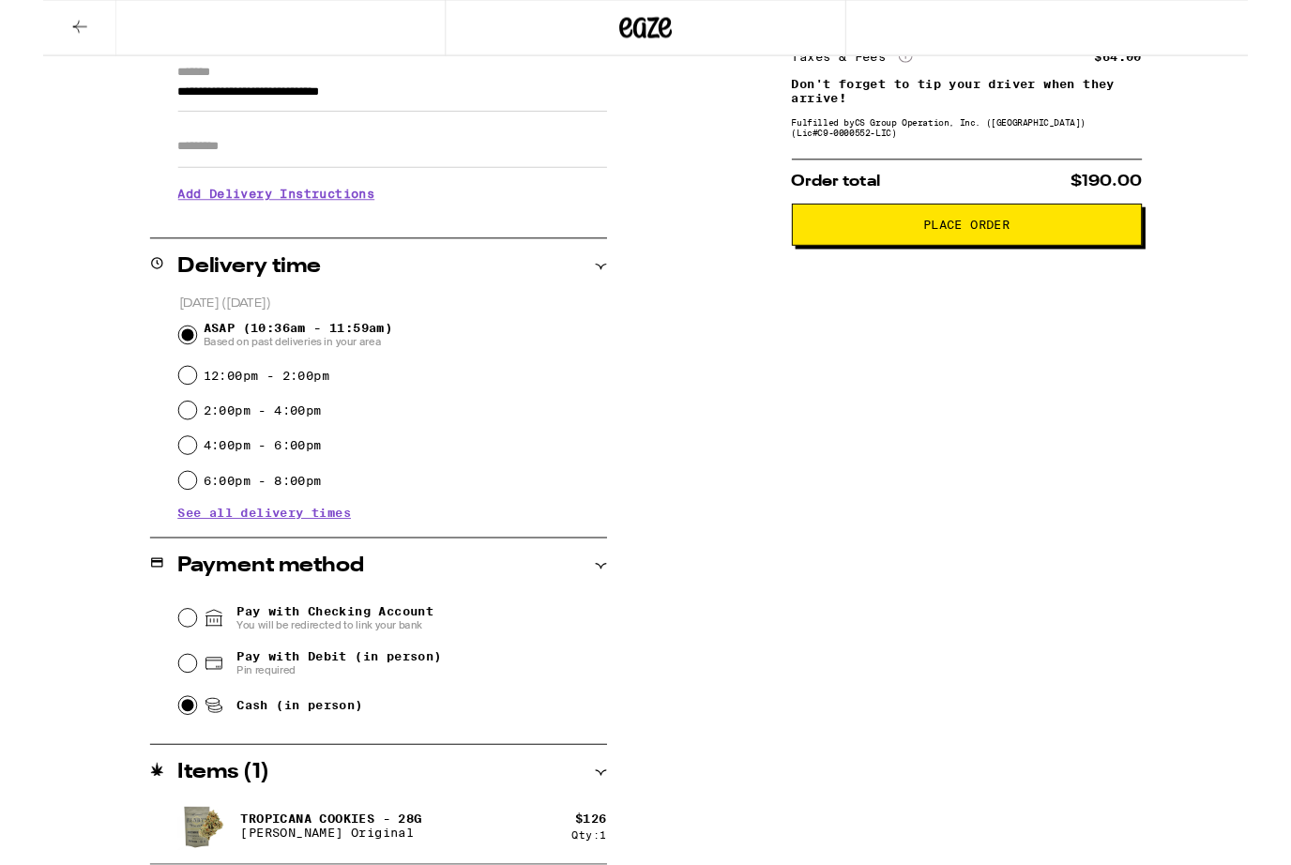
click at [988, 248] on span "Place Order" at bounding box center [989, 240] width 93 height 13
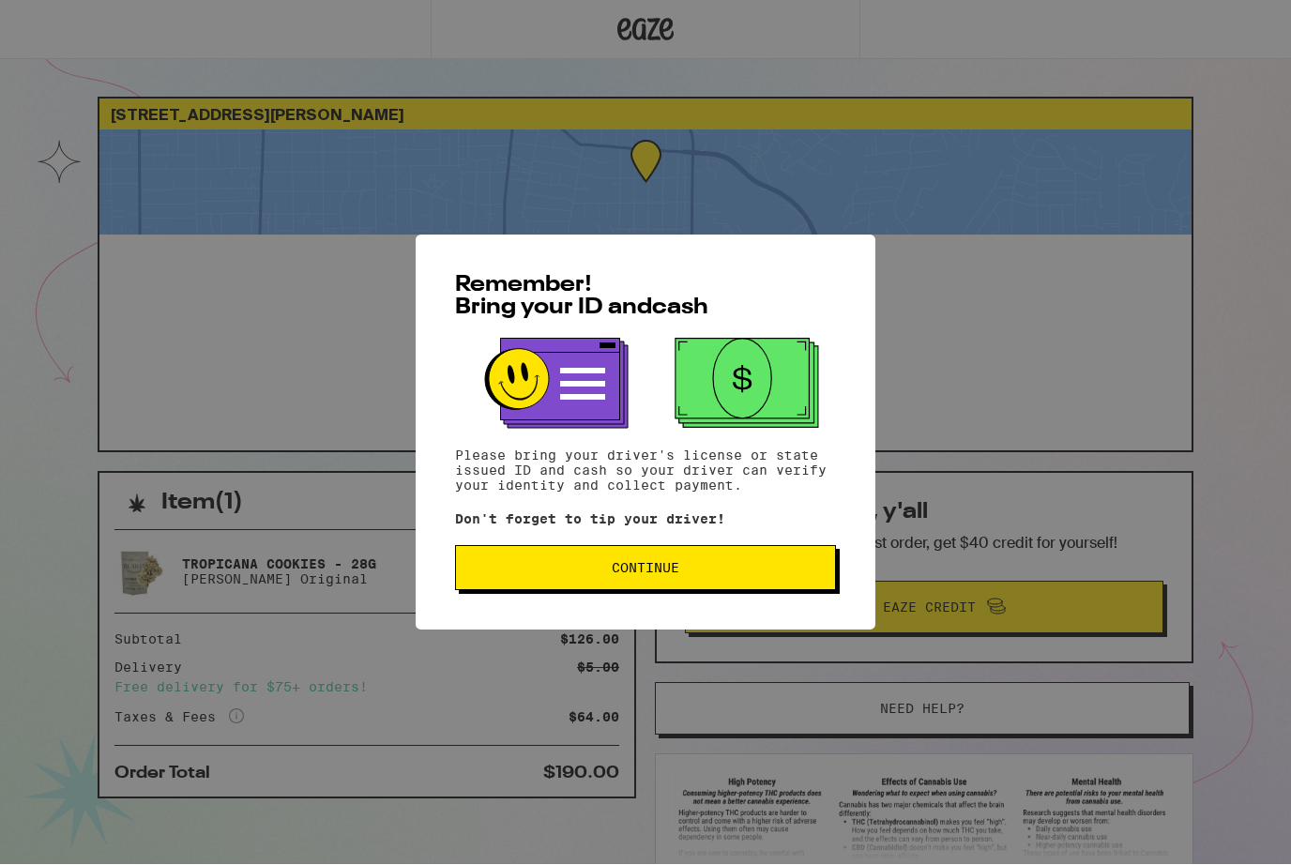
scroll to position [1, 0]
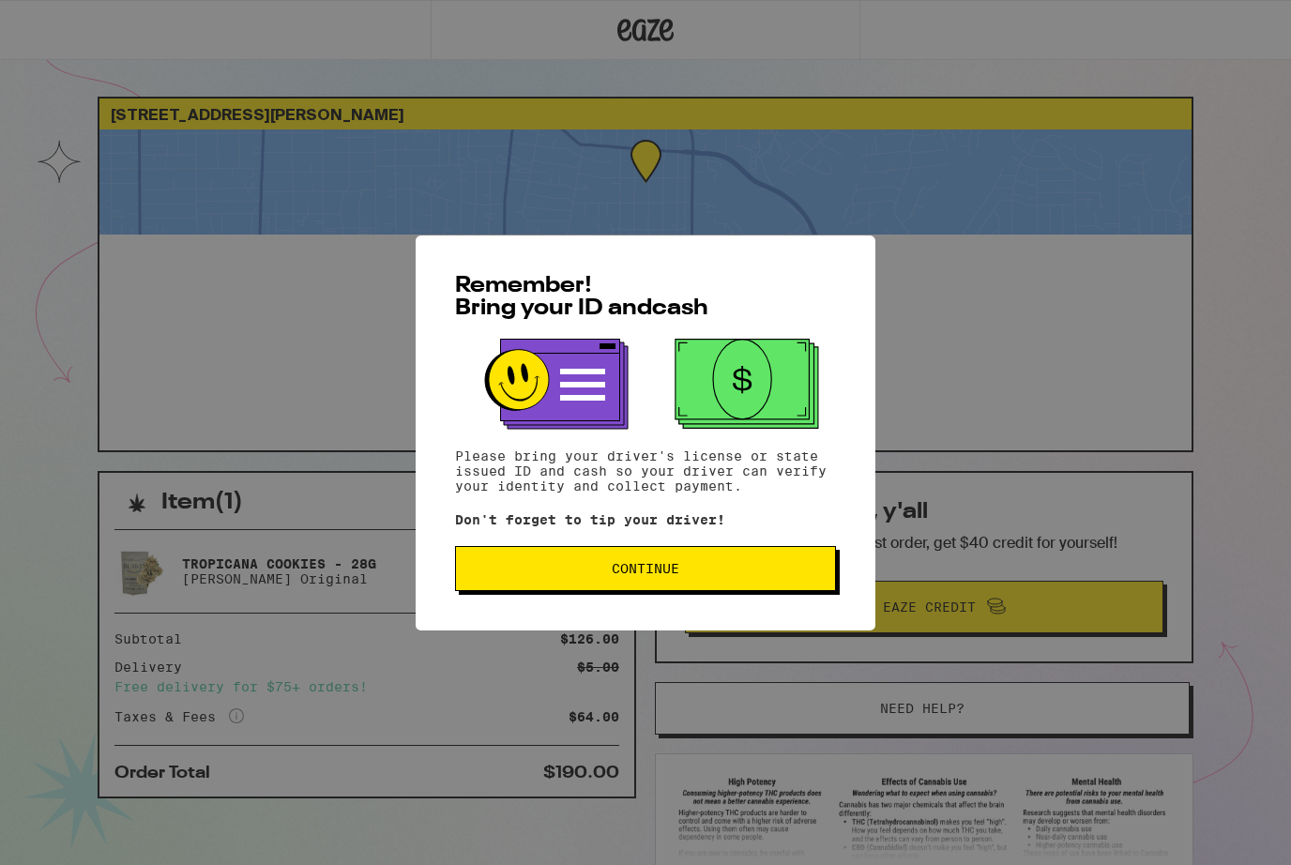
click at [670, 561] on button "Continue" at bounding box center [645, 568] width 381 height 45
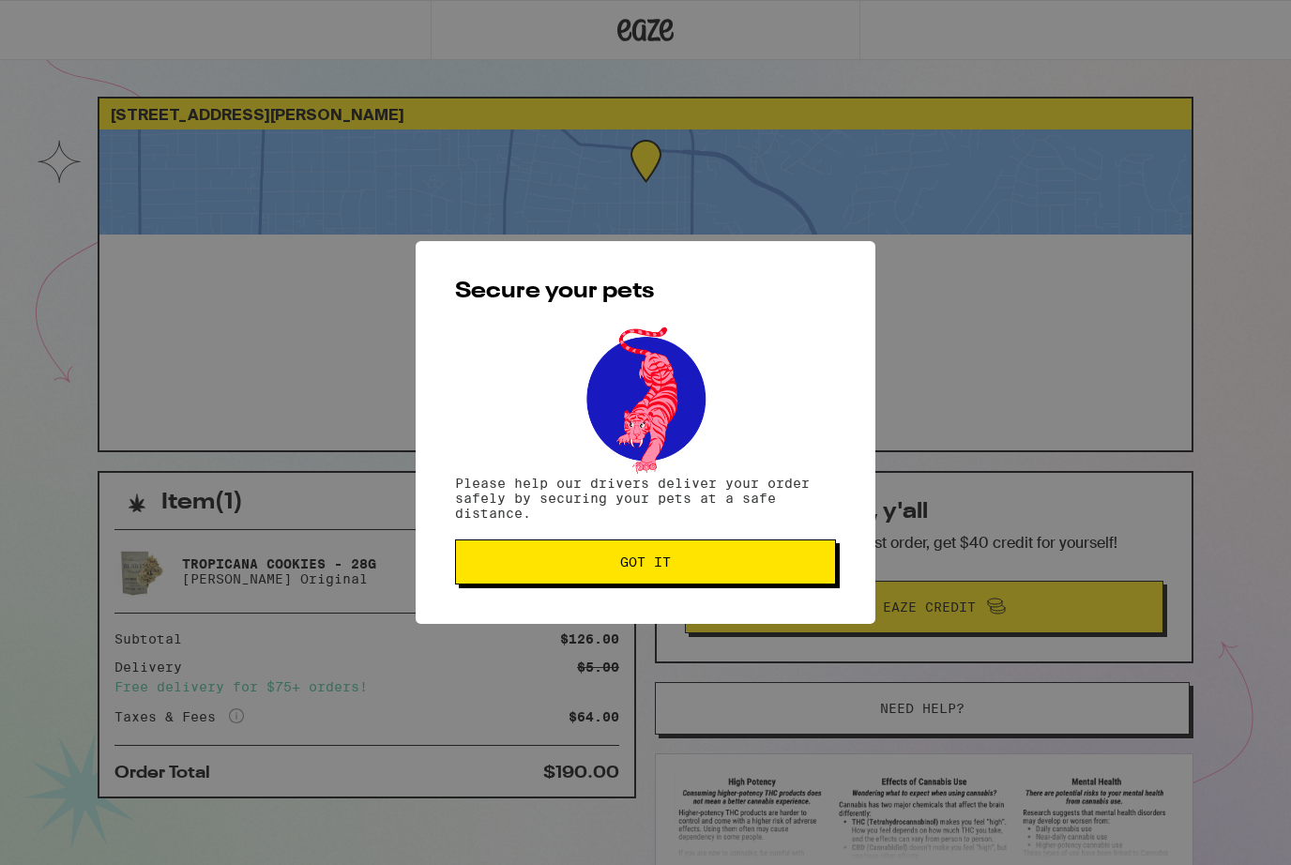
click at [645, 567] on span "Got it" at bounding box center [645, 561] width 51 height 13
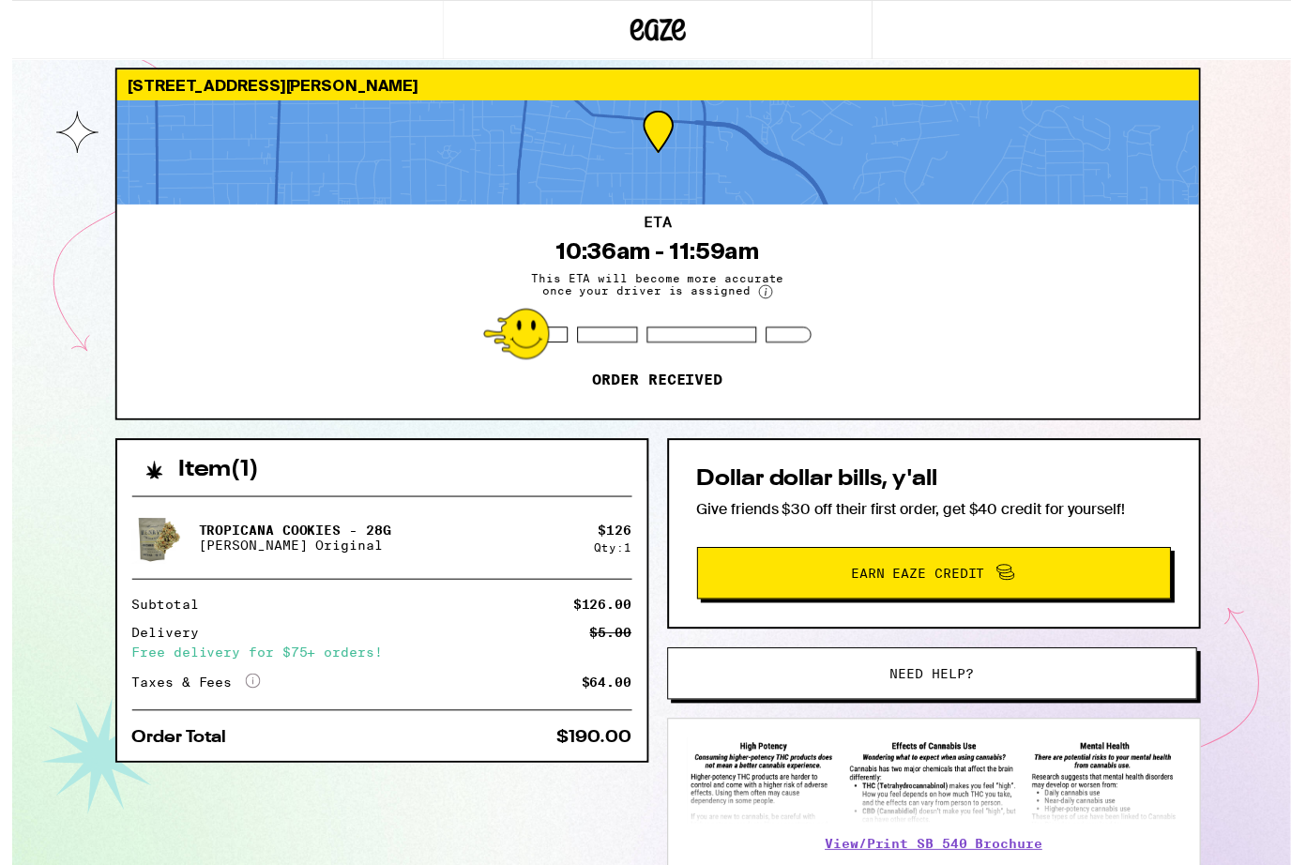
scroll to position [35, 0]
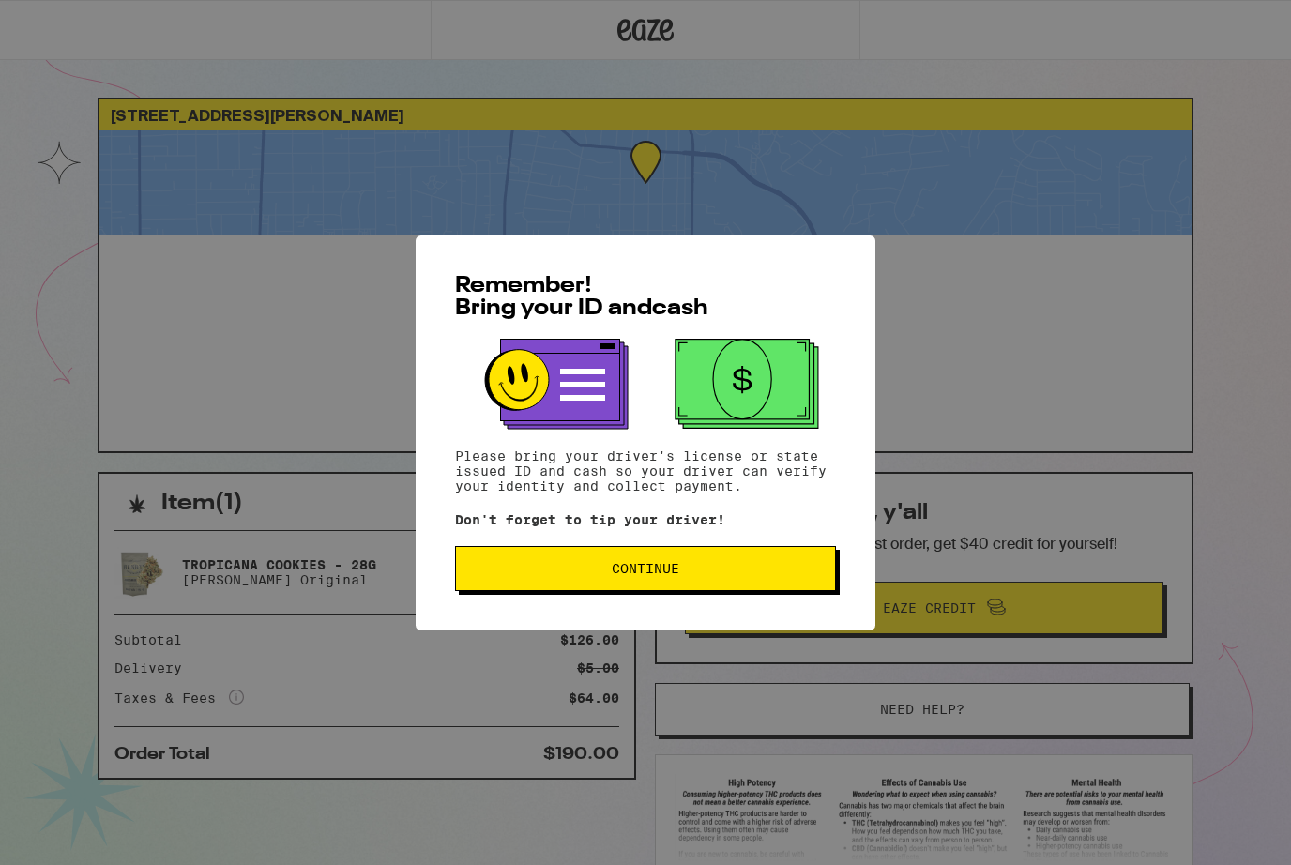
click at [678, 569] on span "Continue" at bounding box center [645, 568] width 68 height 13
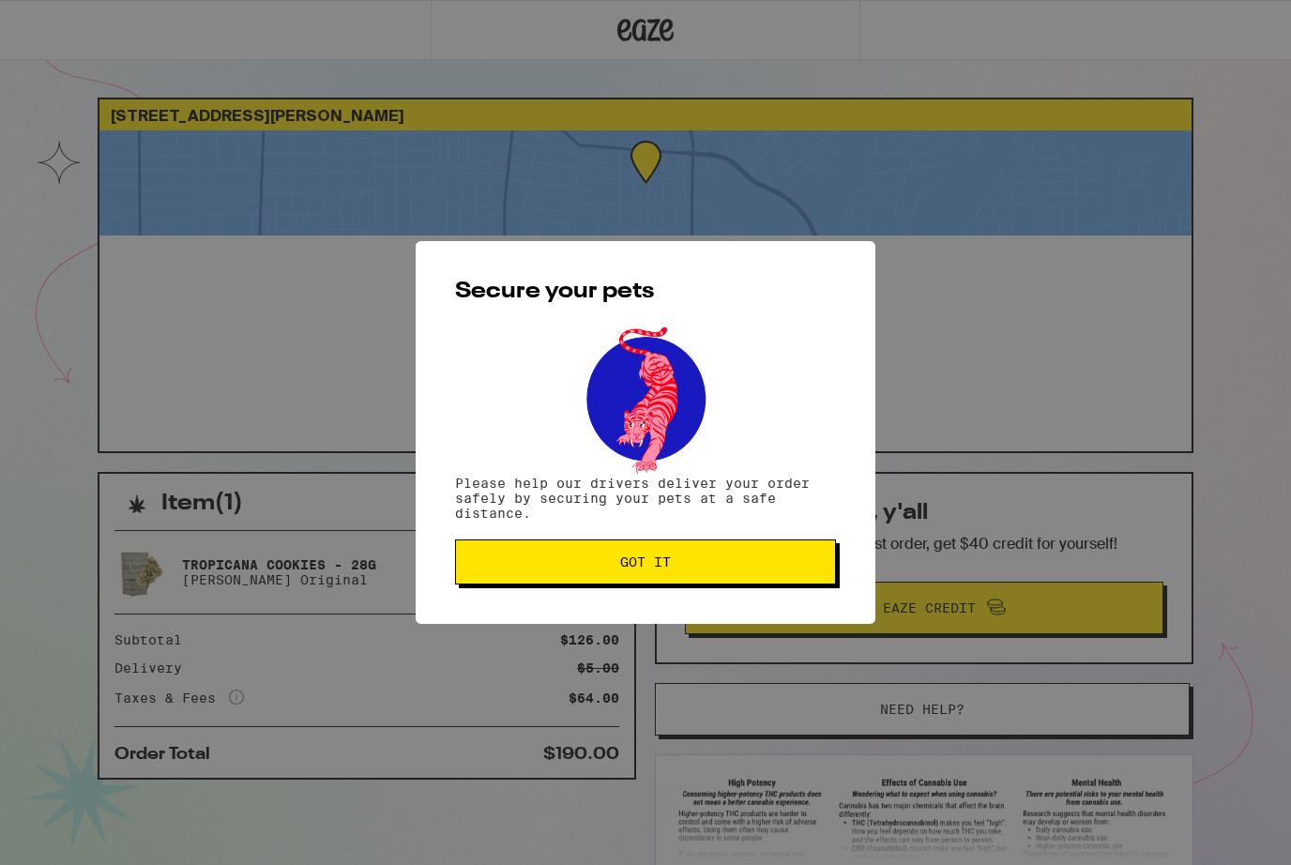
click at [668, 560] on span "Got it" at bounding box center [645, 561] width 51 height 13
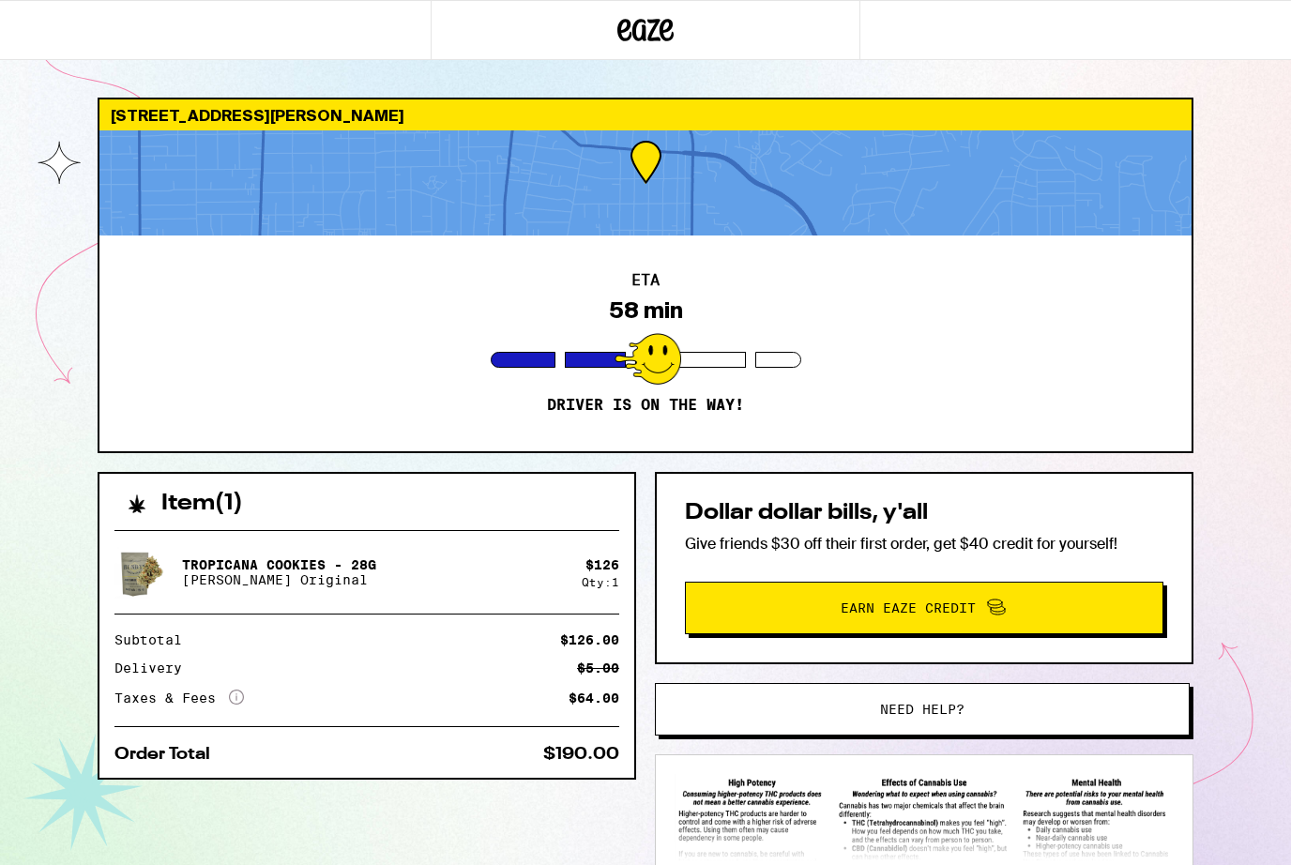
click at [649, 164] on div at bounding box center [645, 182] width 1092 height 105
click at [654, 185] on div at bounding box center [645, 182] width 1092 height 105
click at [657, 191] on div at bounding box center [645, 182] width 1092 height 105
click at [652, 353] on div at bounding box center [647, 359] width 67 height 52
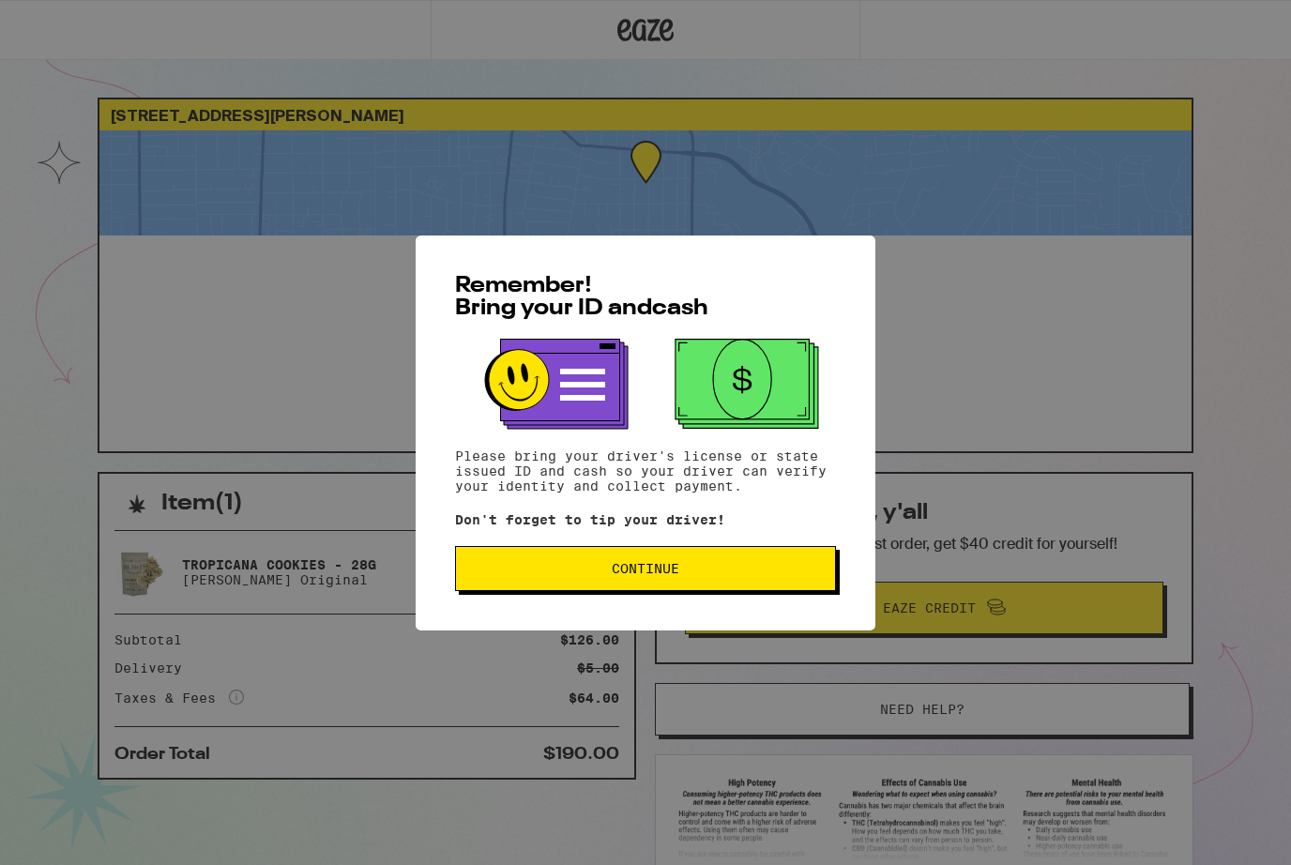
click at [721, 587] on button "Continue" at bounding box center [645, 568] width 381 height 45
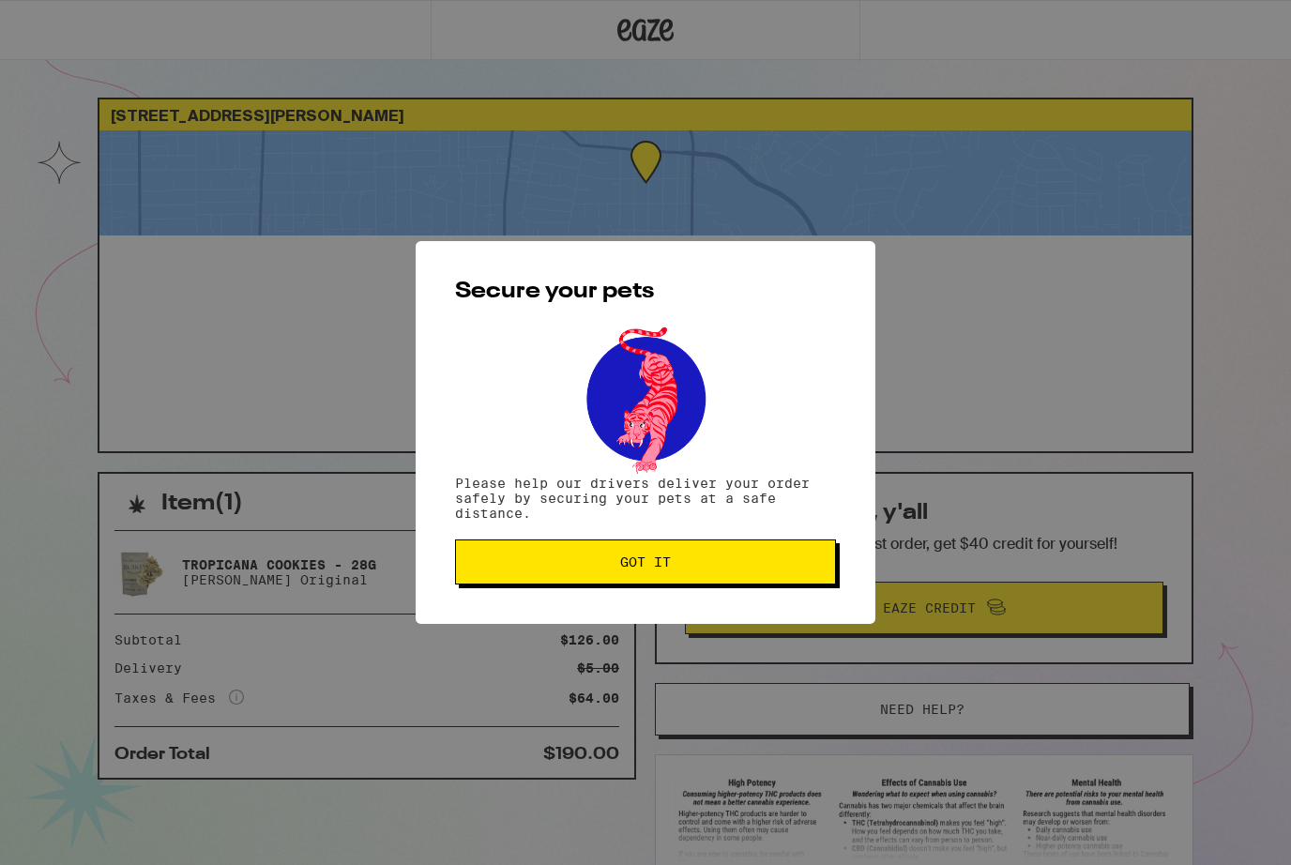
click at [669, 575] on button "Got it" at bounding box center [645, 561] width 381 height 45
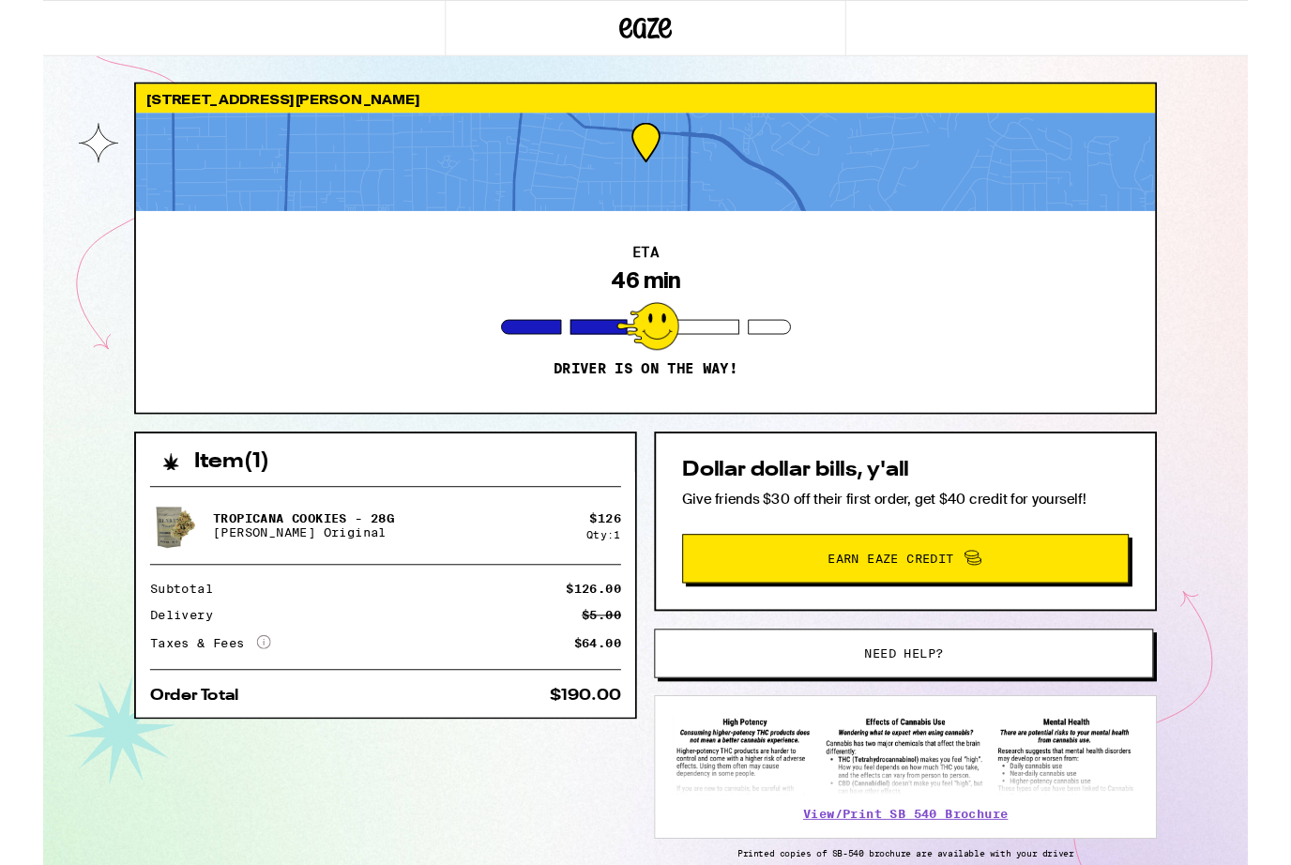
scroll to position [8, 0]
click at [635, 326] on div at bounding box center [647, 351] width 67 height 52
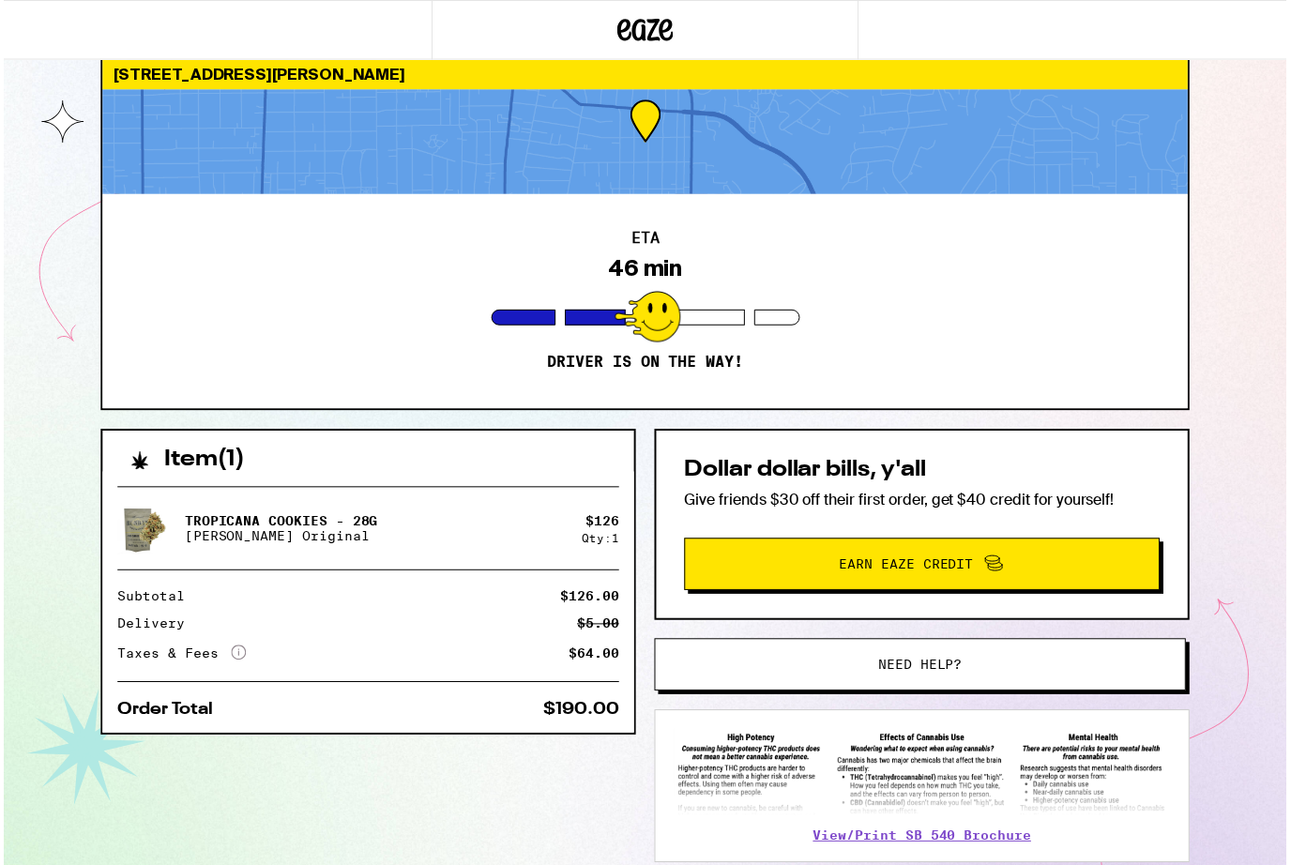
scroll to position [46, 0]
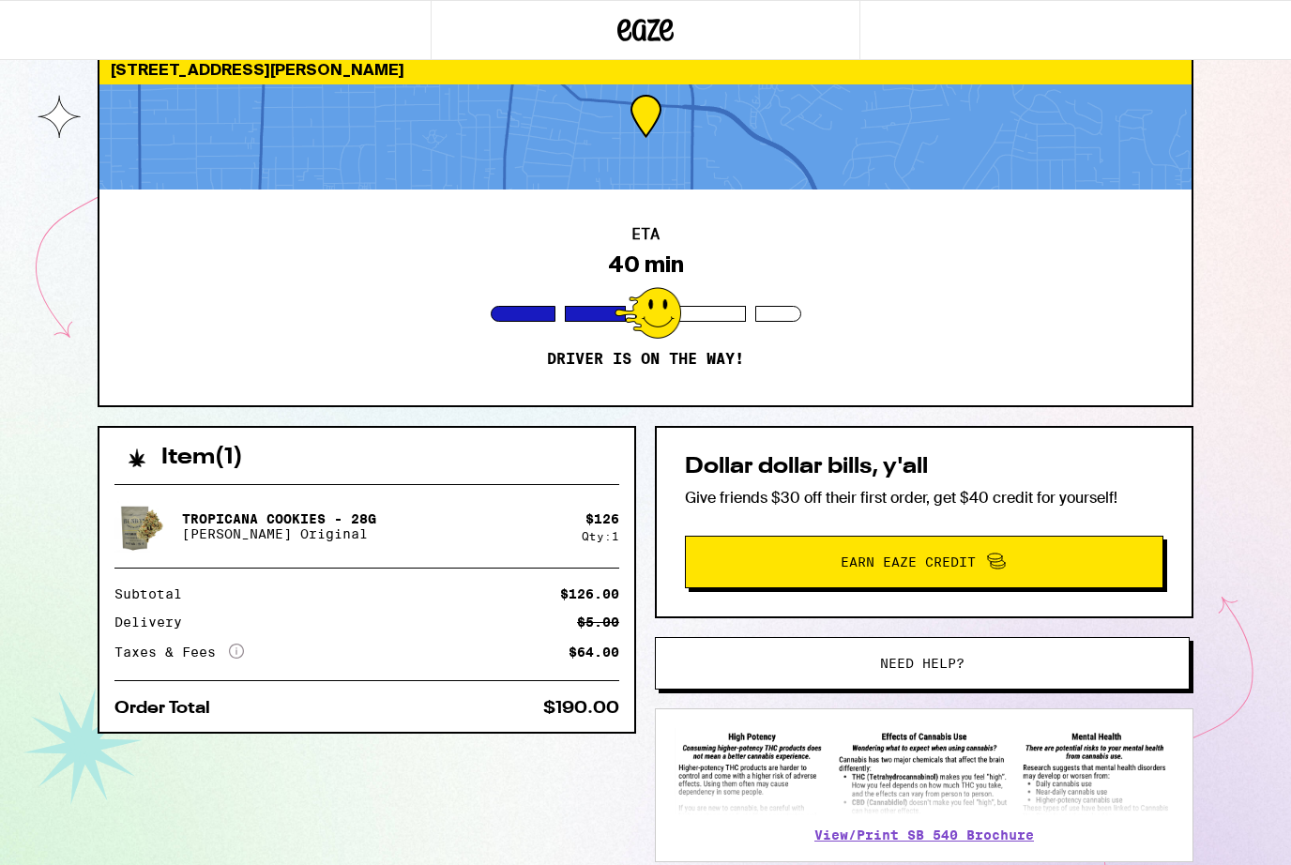
click at [636, 123] on div at bounding box center [645, 136] width 1092 height 105
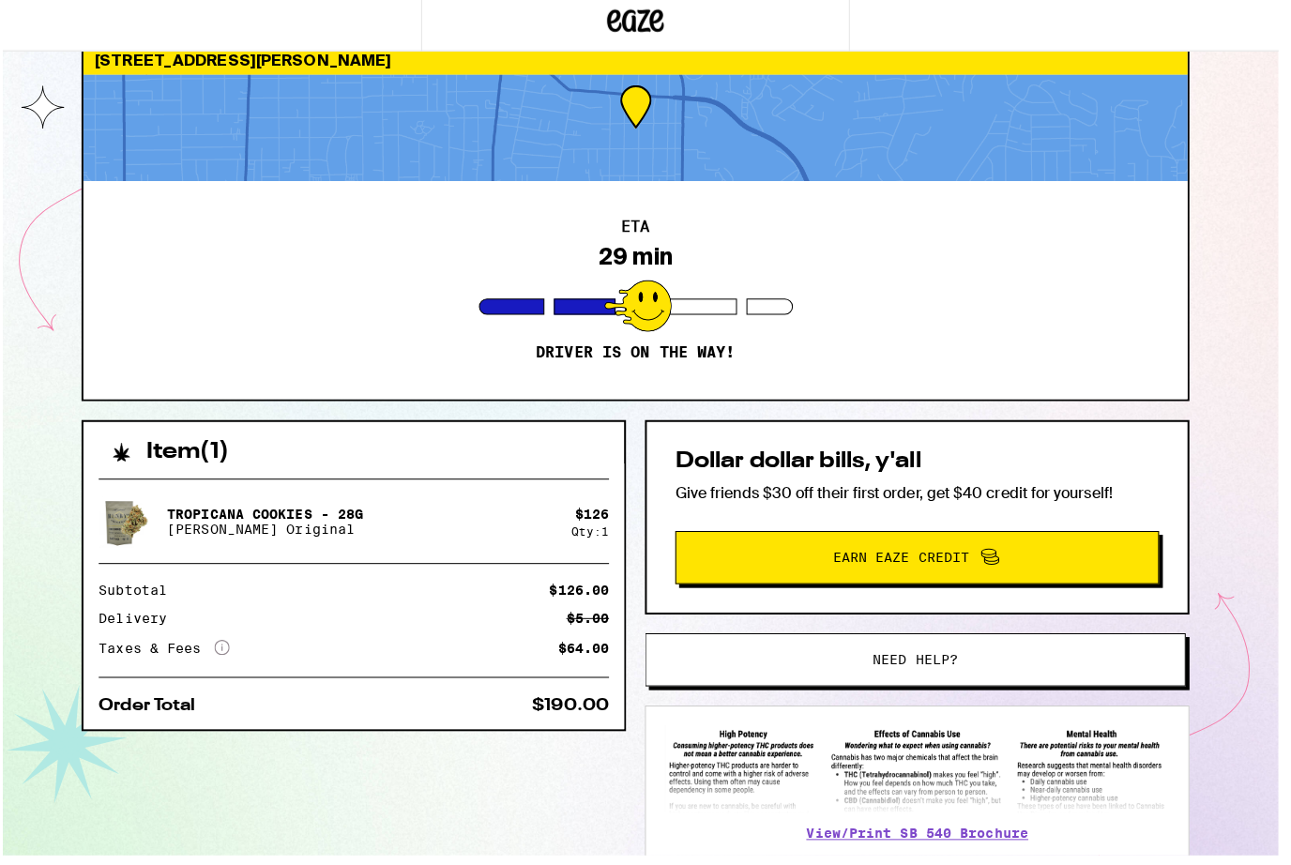
scroll to position [50, 0]
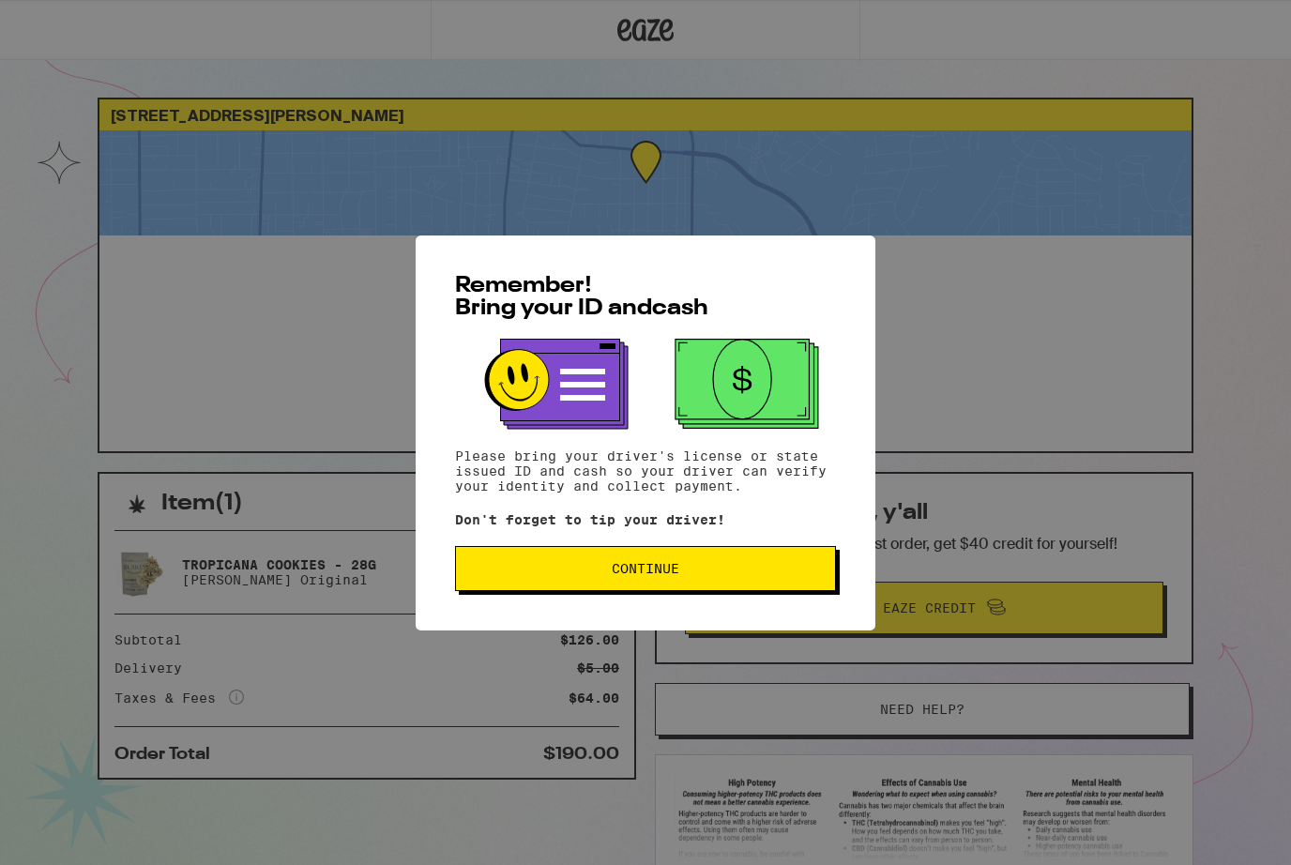
click at [608, 581] on button "Continue" at bounding box center [645, 568] width 381 height 45
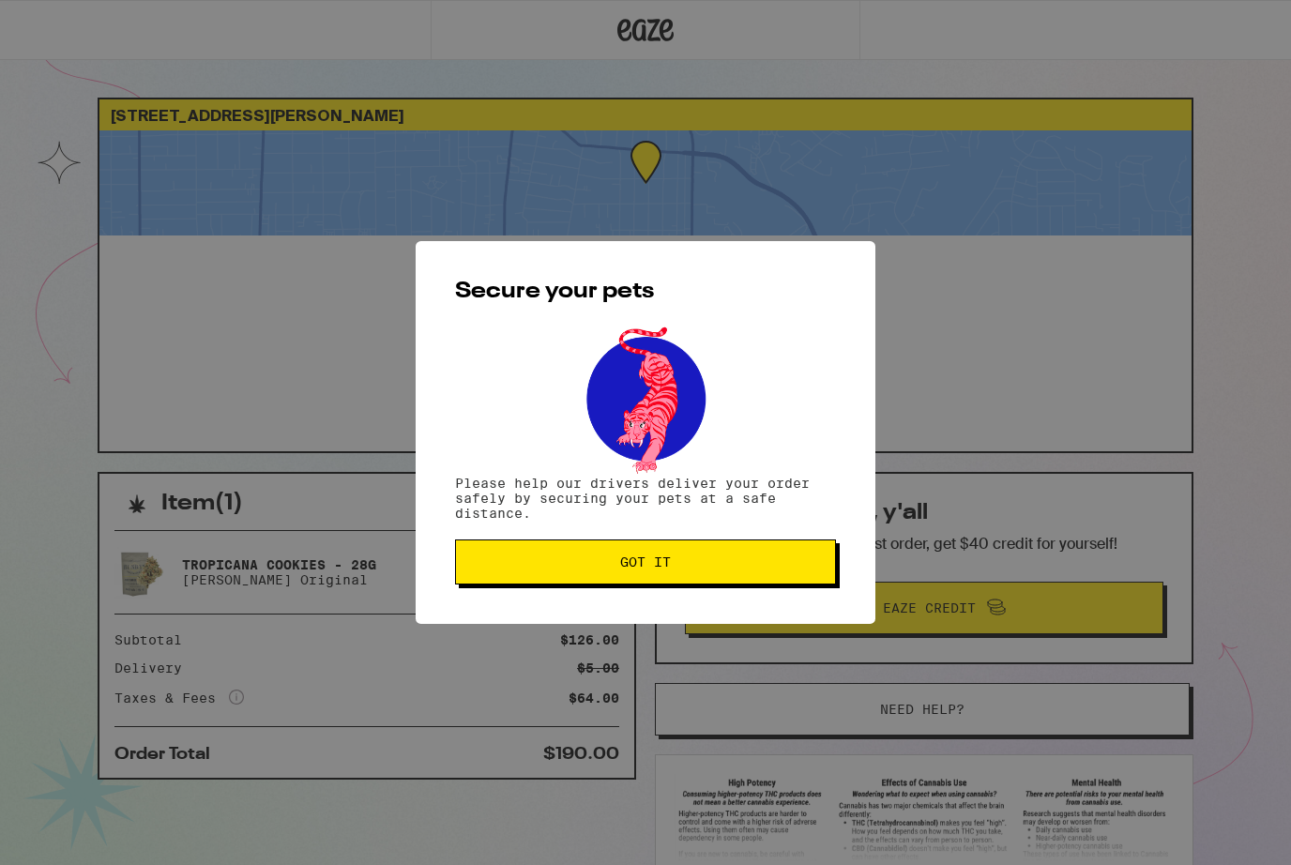
click at [613, 562] on span "Got it" at bounding box center [645, 561] width 349 height 13
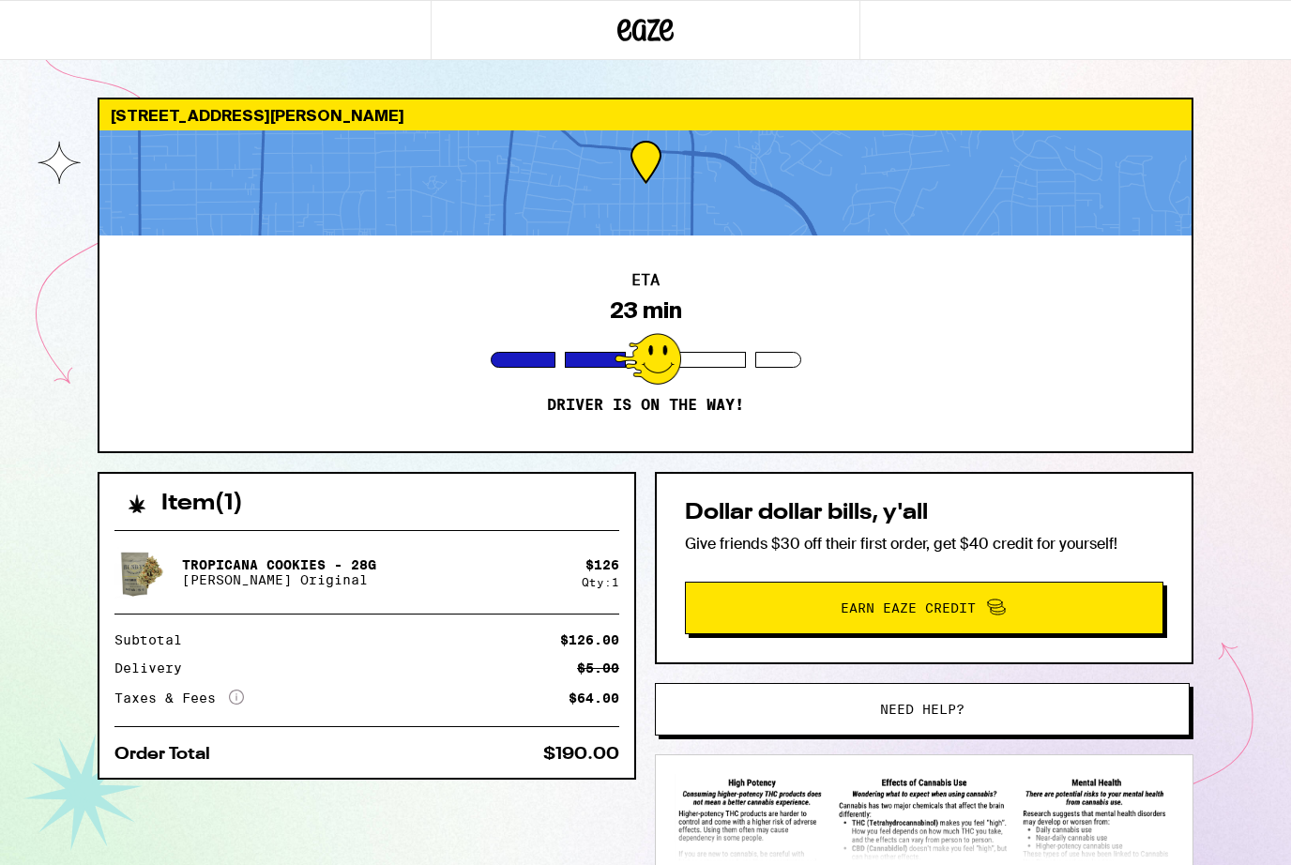
click at [581, 219] on div at bounding box center [645, 182] width 1092 height 105
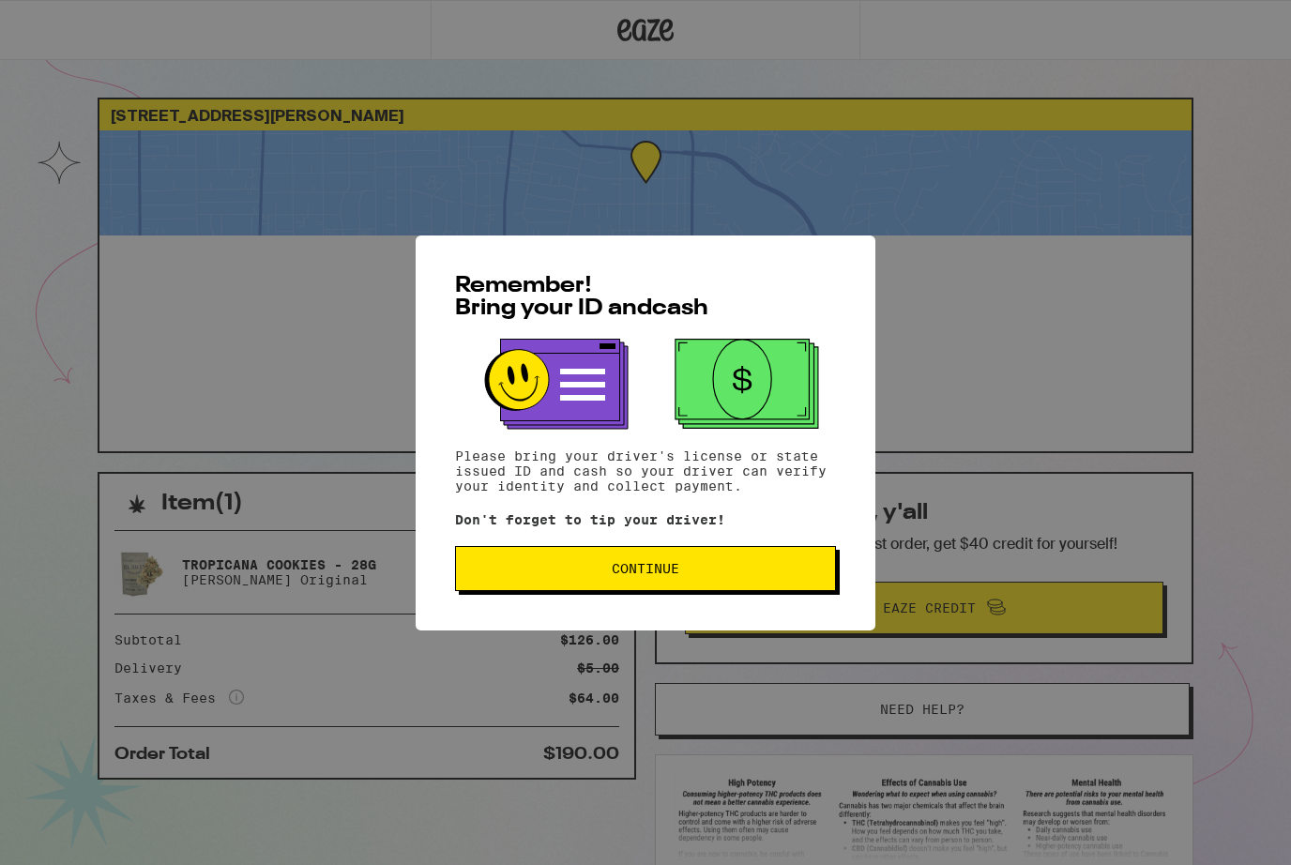
click at [640, 566] on span "Continue" at bounding box center [645, 568] width 68 height 13
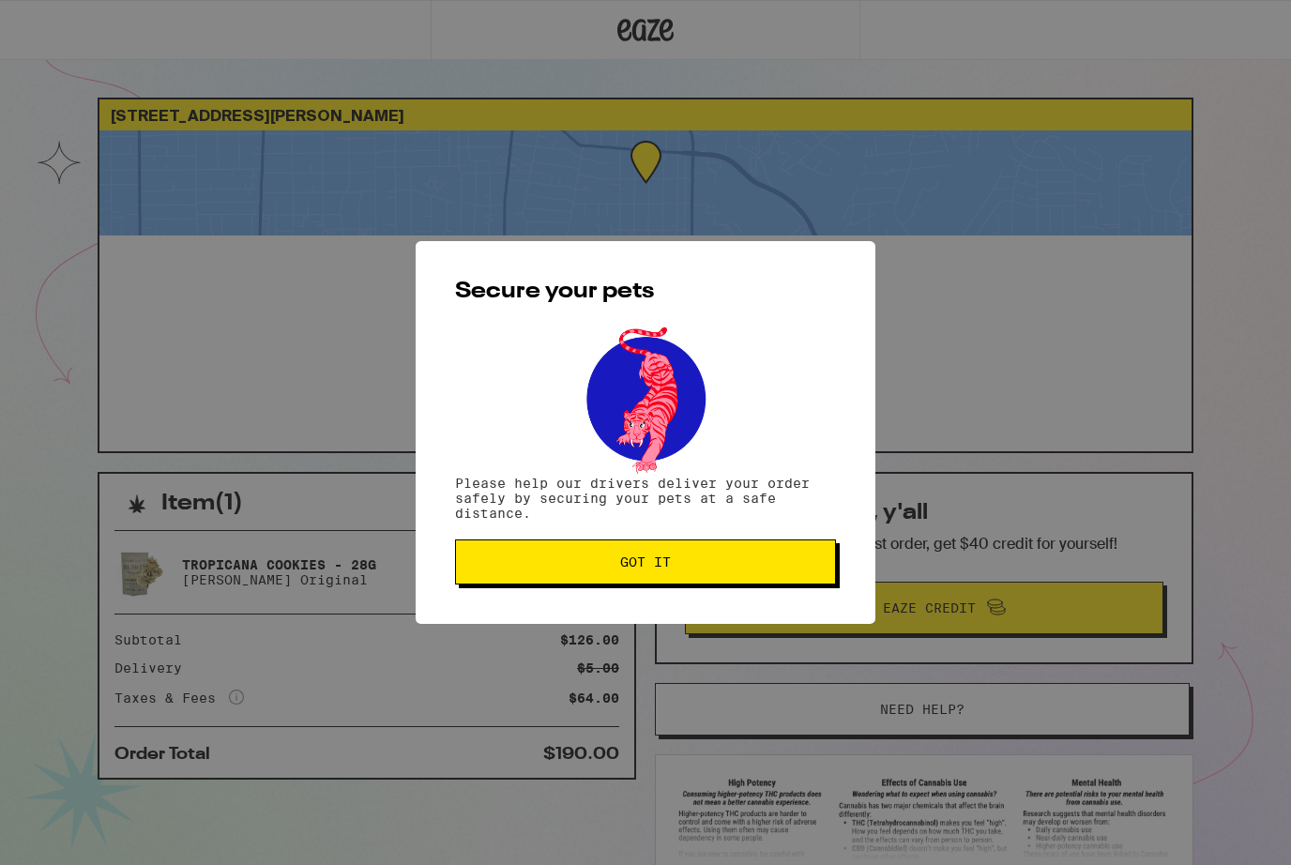
click at [631, 579] on button "Got it" at bounding box center [645, 561] width 381 height 45
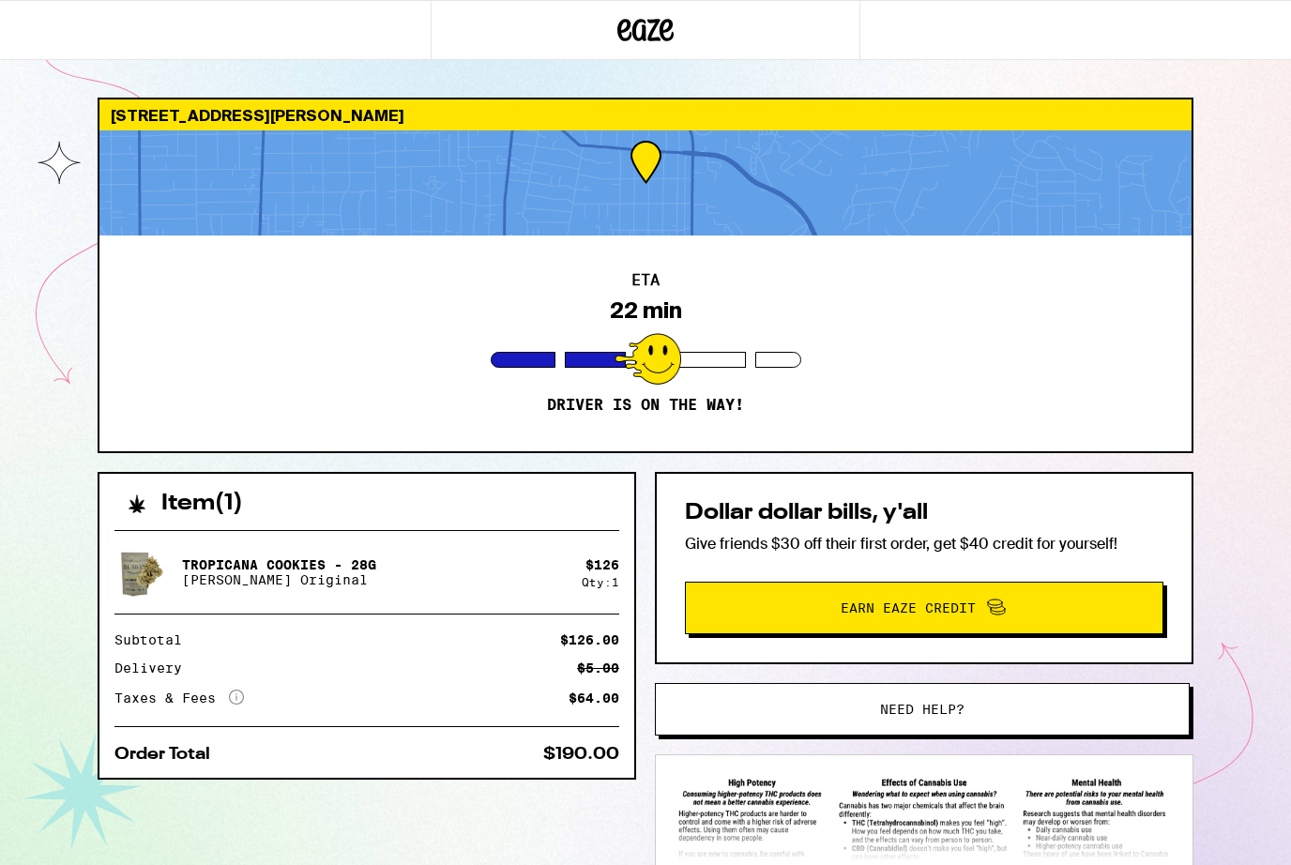
click at [644, 160] on div at bounding box center [645, 182] width 1092 height 105
click at [36, 154] on div "[STREET_ADDRESS][PERSON_NAME] ETA 22 min Driver is on the way! Item ( 1 ) Tropi…" at bounding box center [645, 511] width 1291 height 1022
click at [635, 162] on div at bounding box center [645, 182] width 1092 height 105
